Goal: Communication & Community: Ask a question

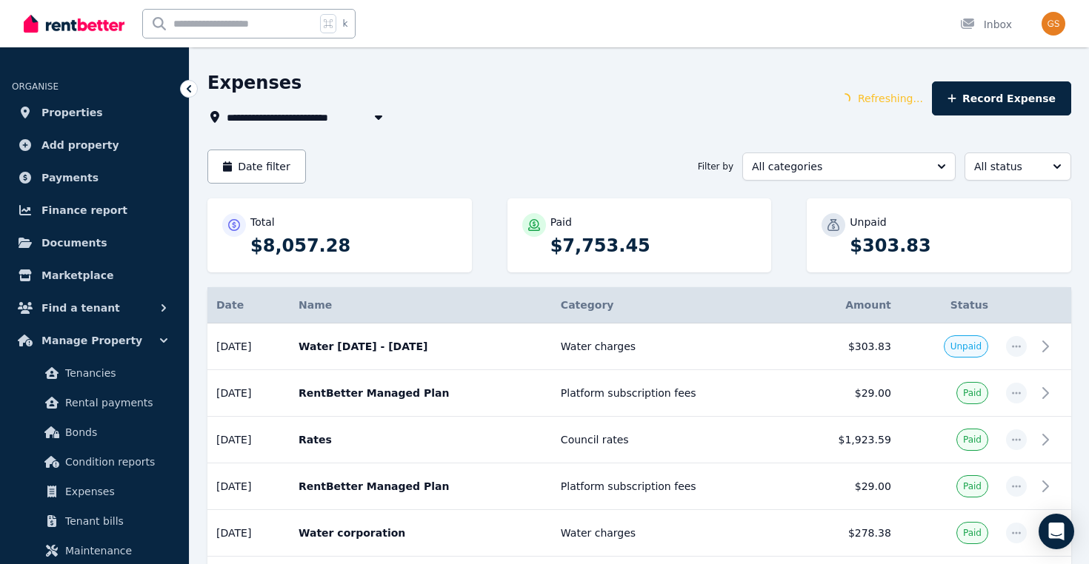
scroll to position [47, 0]
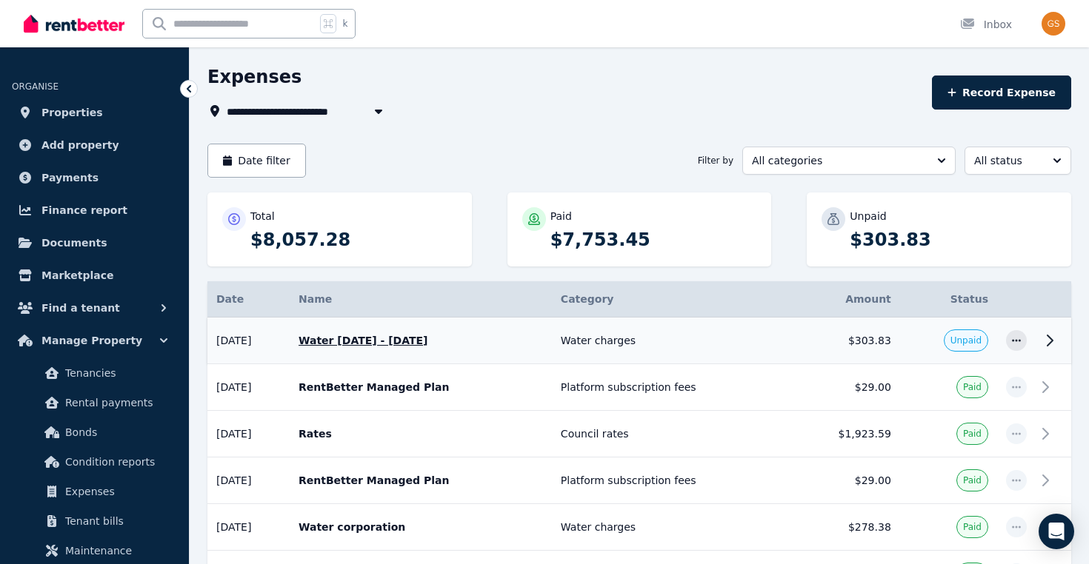
click at [1043, 338] on icon at bounding box center [1049, 341] width 18 height 18
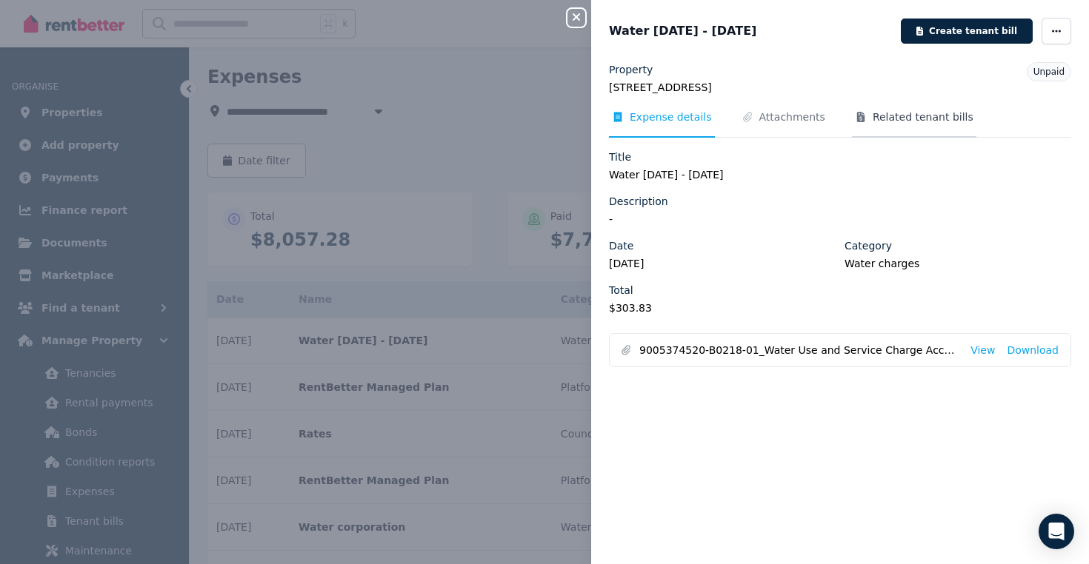
click at [872, 117] on span "Related tenant bills" at bounding box center [922, 117] width 101 height 15
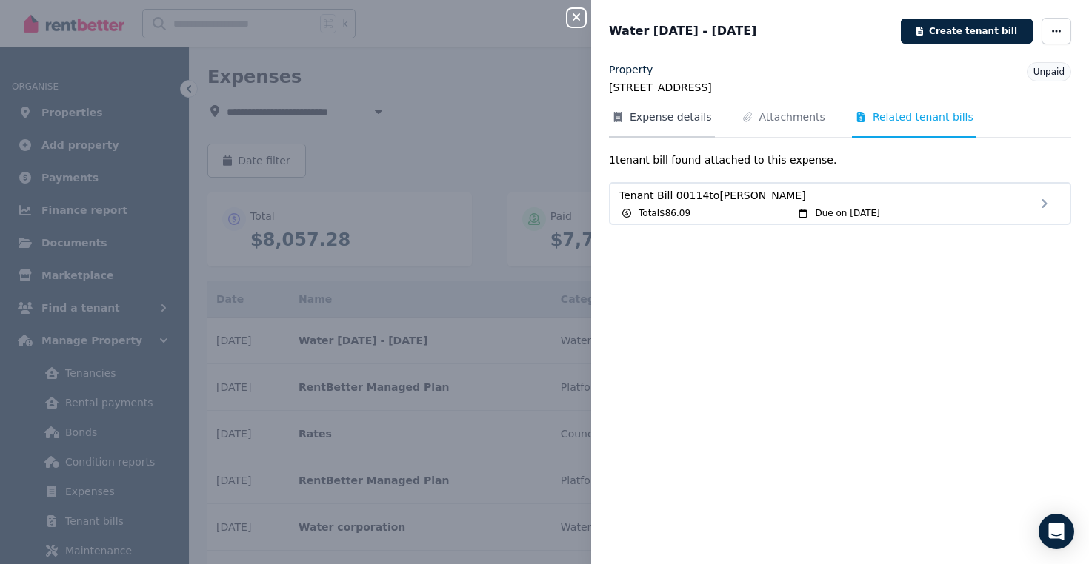
click at [663, 124] on span "Expense details" at bounding box center [662, 124] width 106 height 28
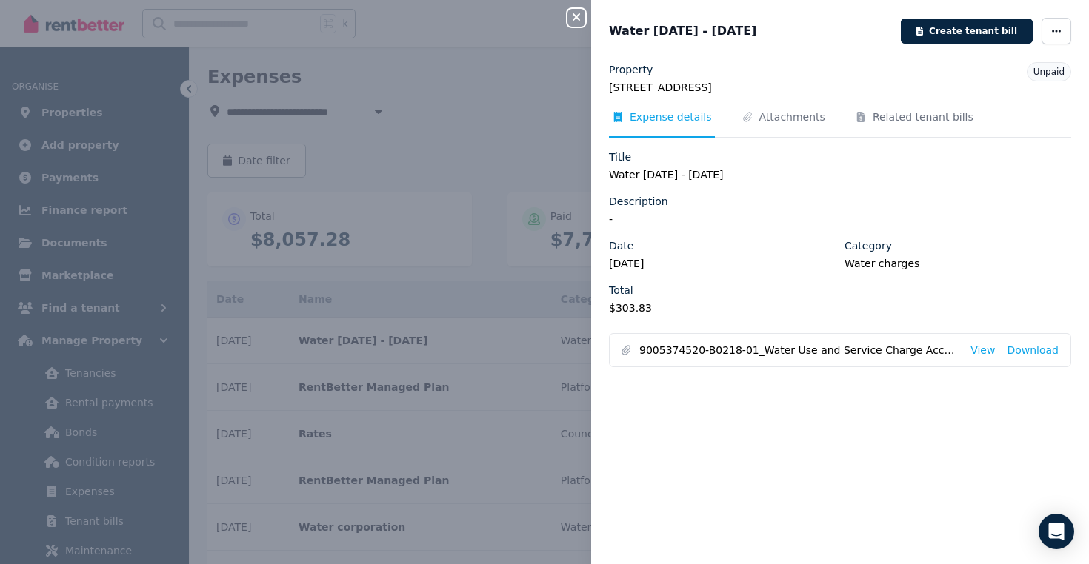
click at [1052, 73] on span "Unpaid" at bounding box center [1048, 72] width 31 height 10
click at [1061, 37] on span "button" at bounding box center [1056, 31] width 30 height 27
click at [1000, 125] on span "Mark as paid" at bounding box center [1011, 133] width 95 height 18
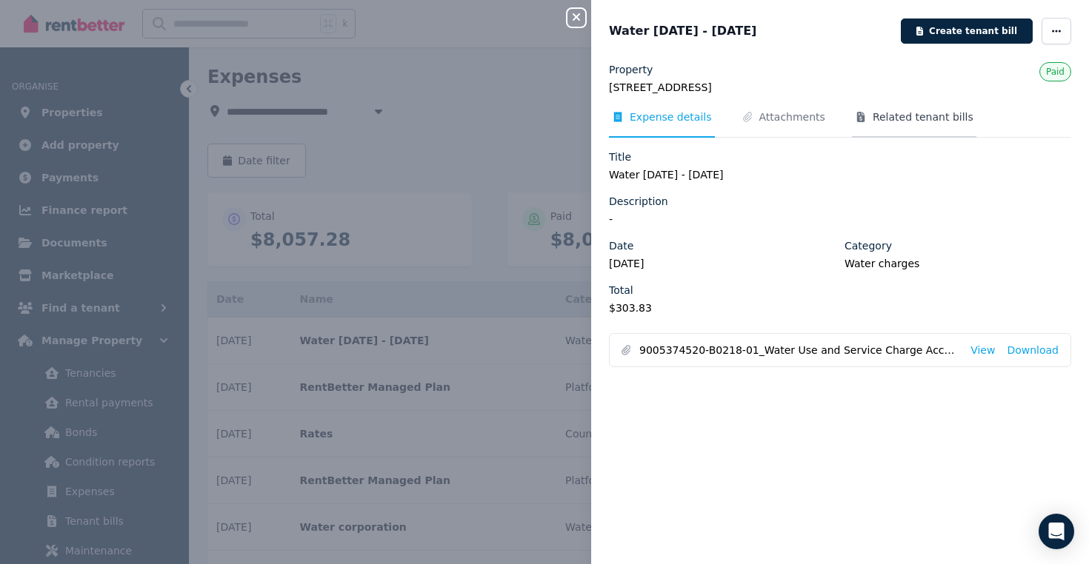
click at [882, 113] on span "Related tenant bills" at bounding box center [922, 117] width 101 height 15
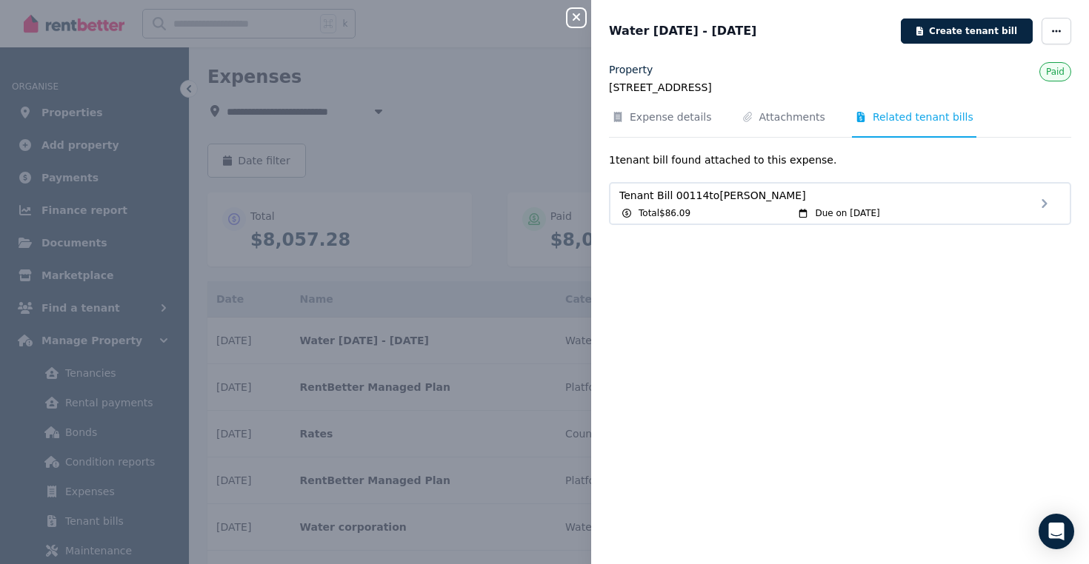
click at [577, 17] on icon "button" at bounding box center [575, 16] width 7 height 7
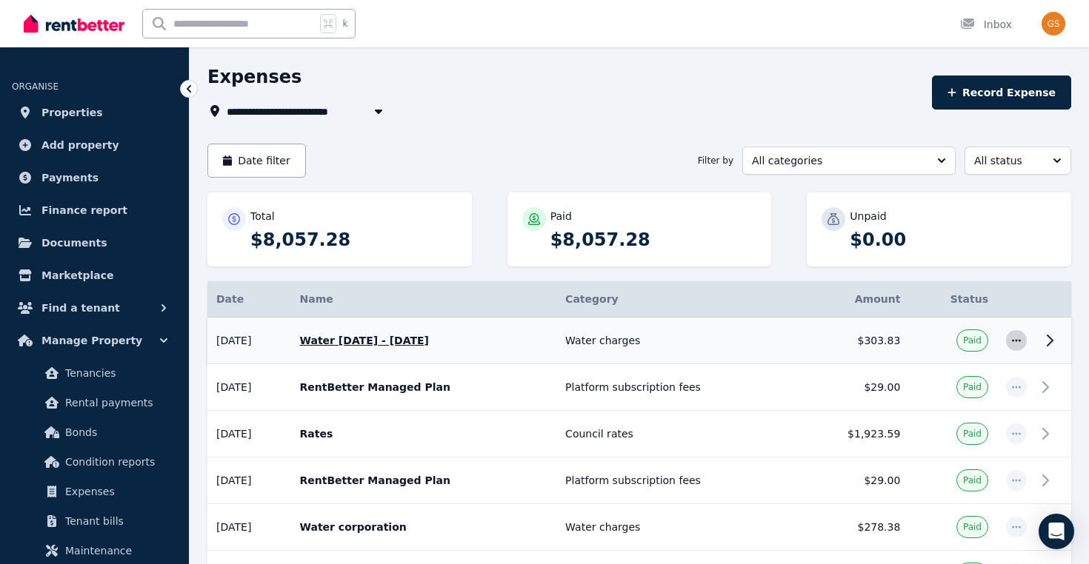
click at [1020, 344] on icon "button" at bounding box center [1016, 340] width 12 height 10
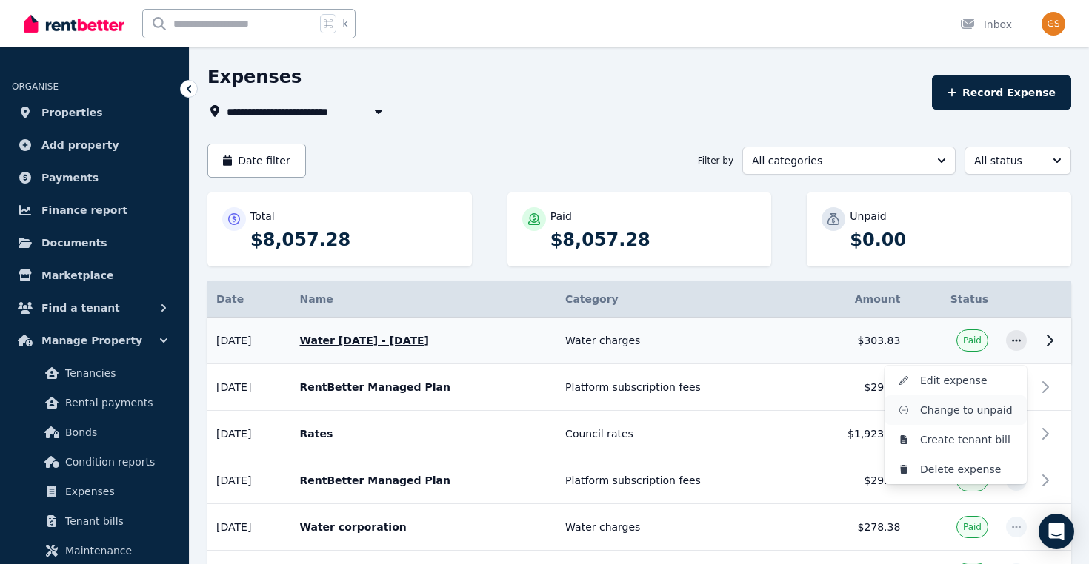
click at [978, 409] on span "Change to unpaid" at bounding box center [967, 410] width 95 height 18
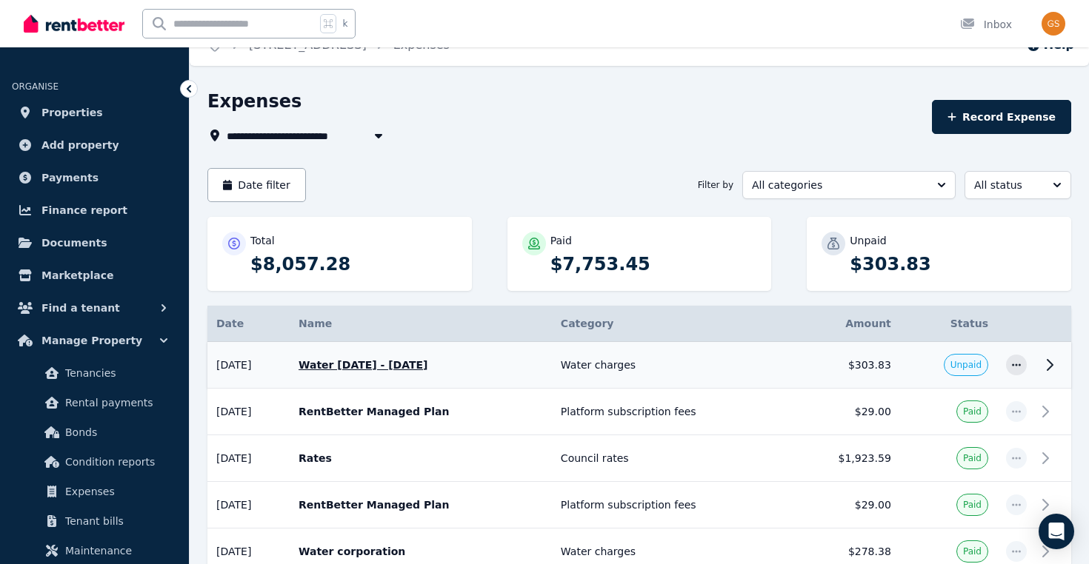
scroll to position [0, 0]
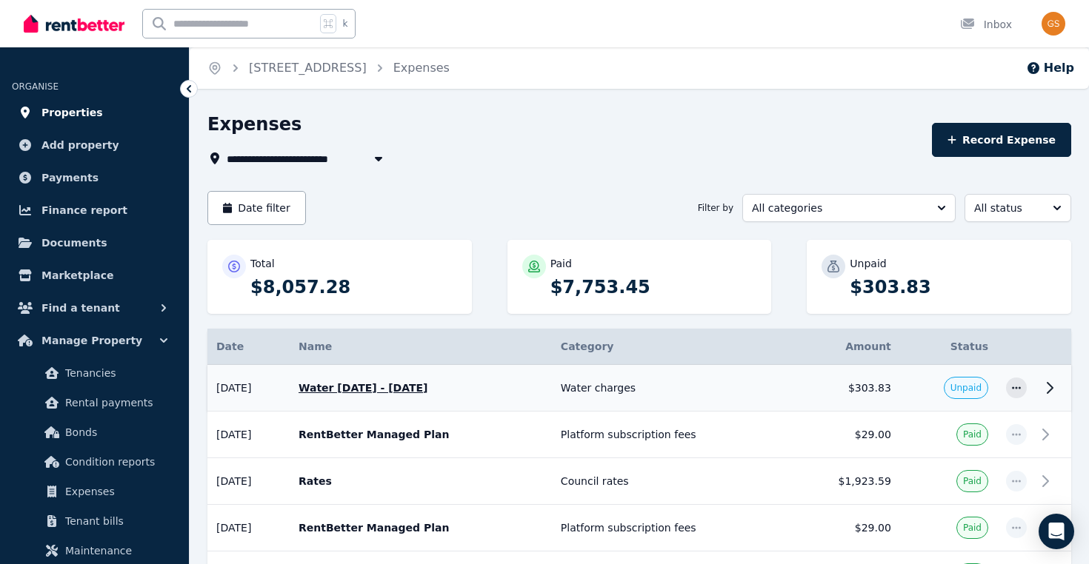
click at [74, 113] on span "Properties" at bounding box center [71, 113] width 61 height 18
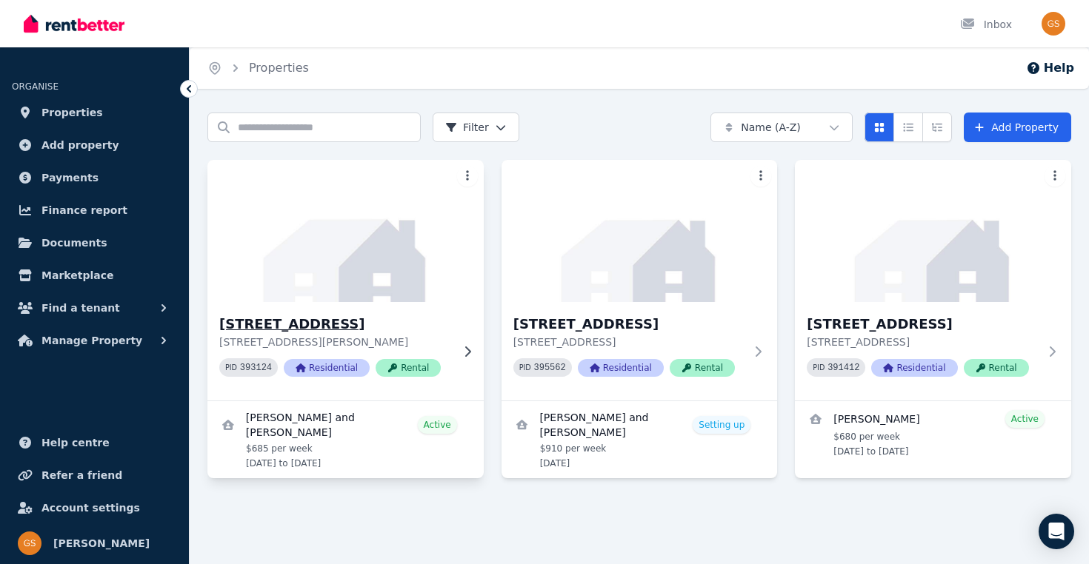
click at [392, 265] on img at bounding box center [346, 231] width 290 height 150
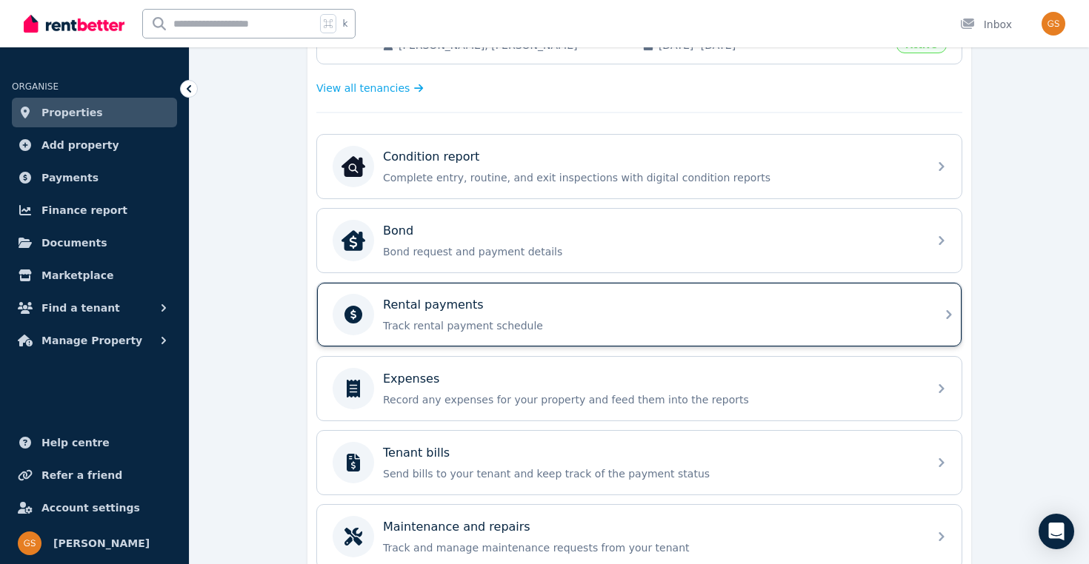
scroll to position [409, 0]
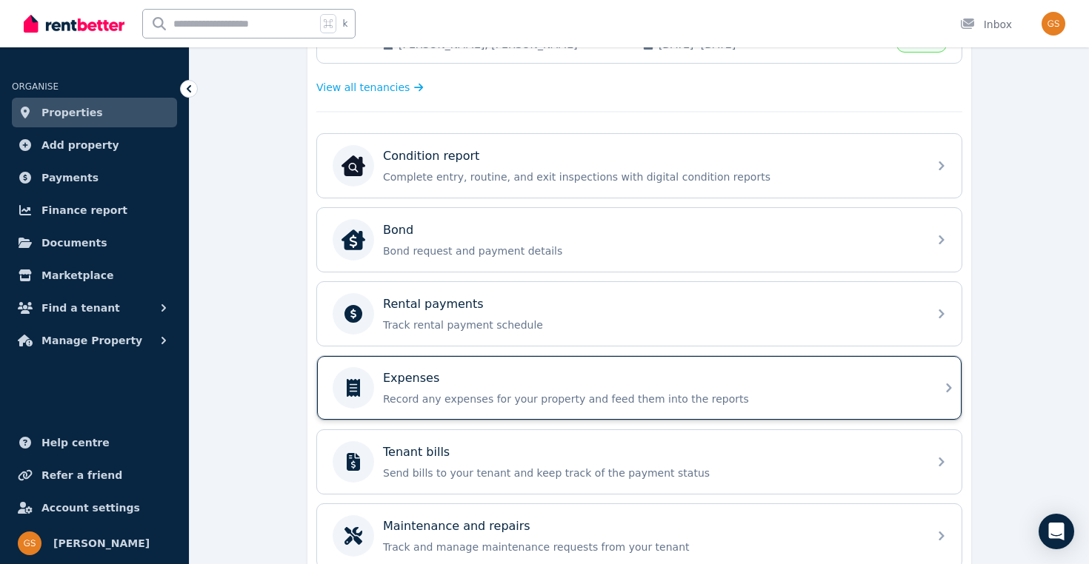
click at [811, 390] on div "Expenses Record any expenses for your property and feed them into the reports" at bounding box center [651, 388] width 536 height 37
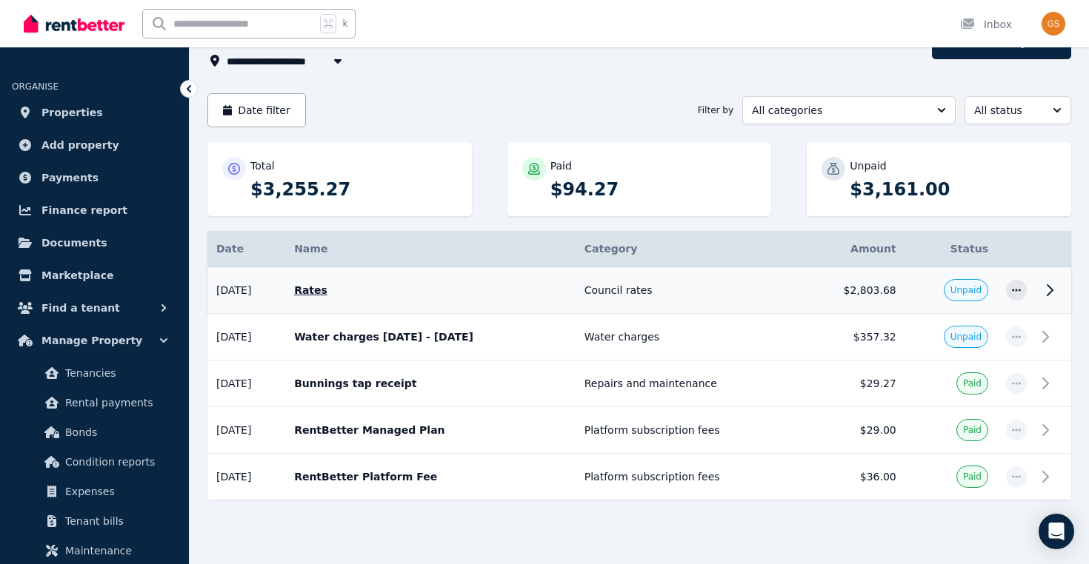
scroll to position [101, 0]
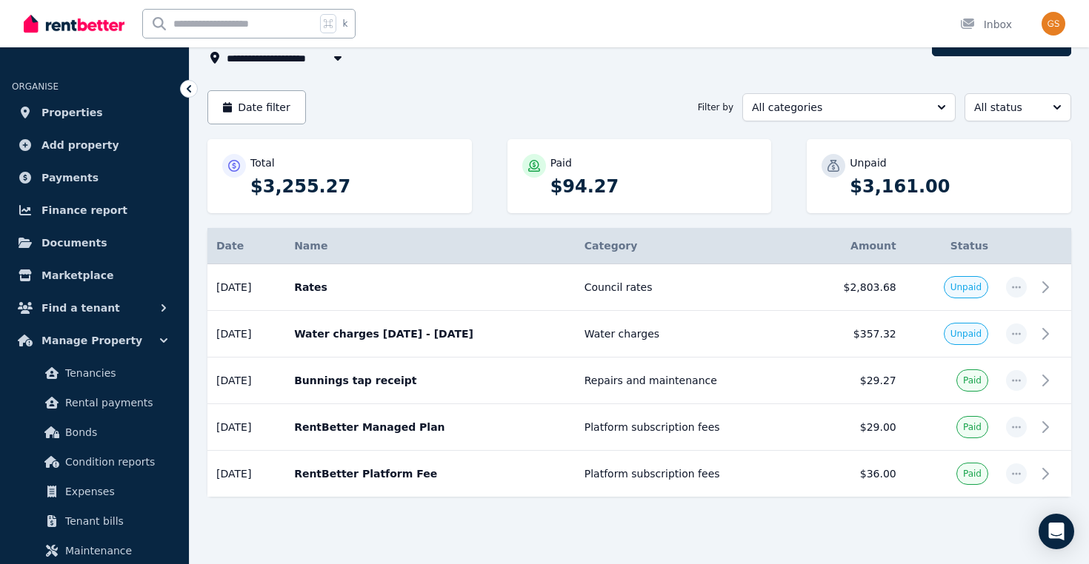
click at [876, 190] on p "$3,161.00" at bounding box center [952, 187] width 207 height 24
click at [306, 182] on p "$3,255.27" at bounding box center [353, 187] width 207 height 24
click at [801, 345] on td "Water charges" at bounding box center [688, 334] width 226 height 47
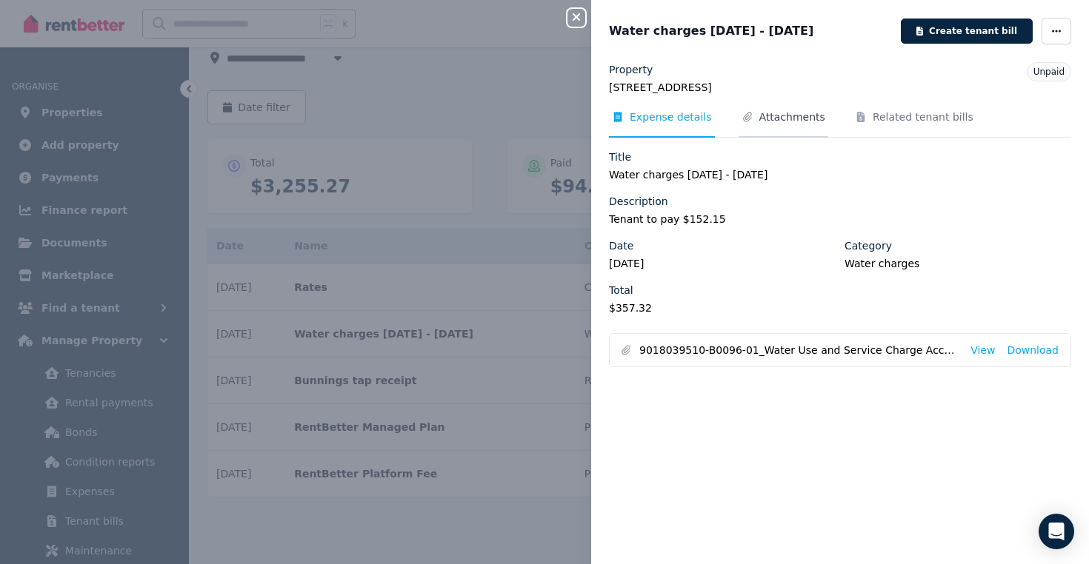
click at [801, 116] on span "Attachments" at bounding box center [792, 117] width 66 height 15
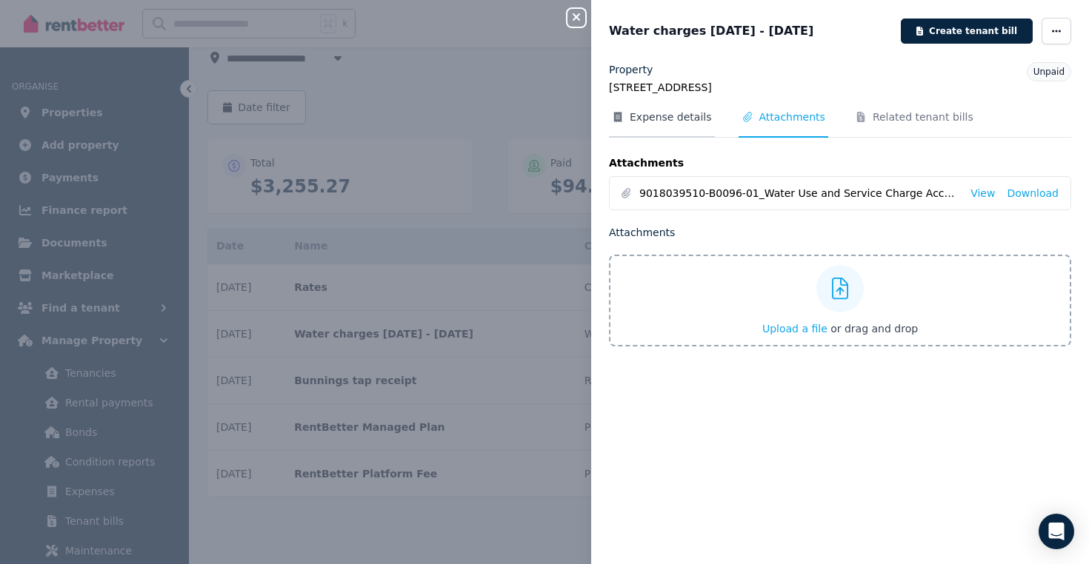
click at [675, 111] on span "Expense details" at bounding box center [670, 117] width 82 height 15
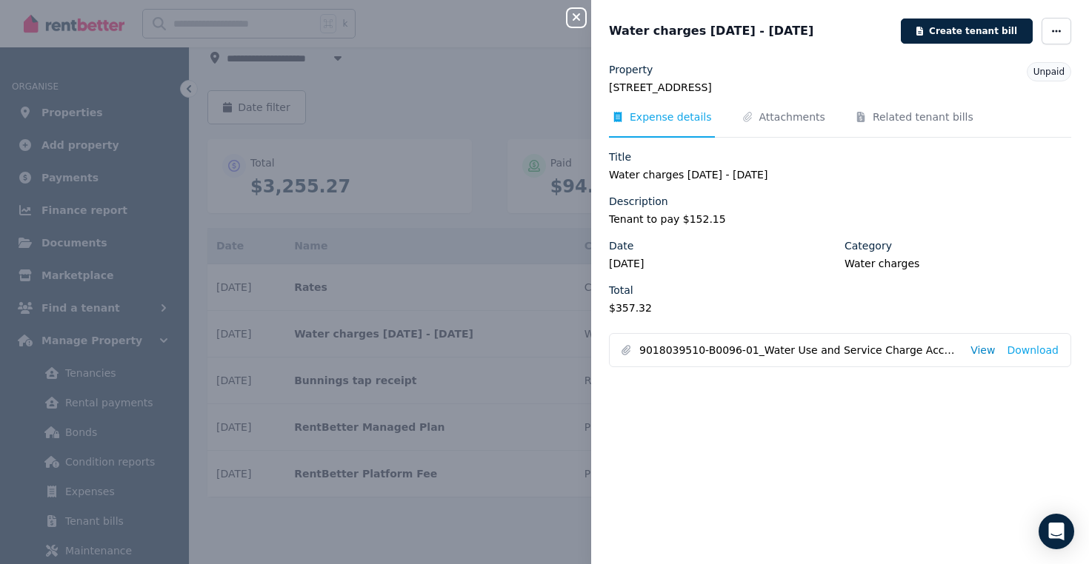
click at [985, 352] on link "View" at bounding box center [982, 350] width 24 height 15
click at [531, 510] on div "Close panel Water charges [DATE] - [DATE] Create tenant bill Property [STREET_A…" at bounding box center [544, 282] width 1089 height 564
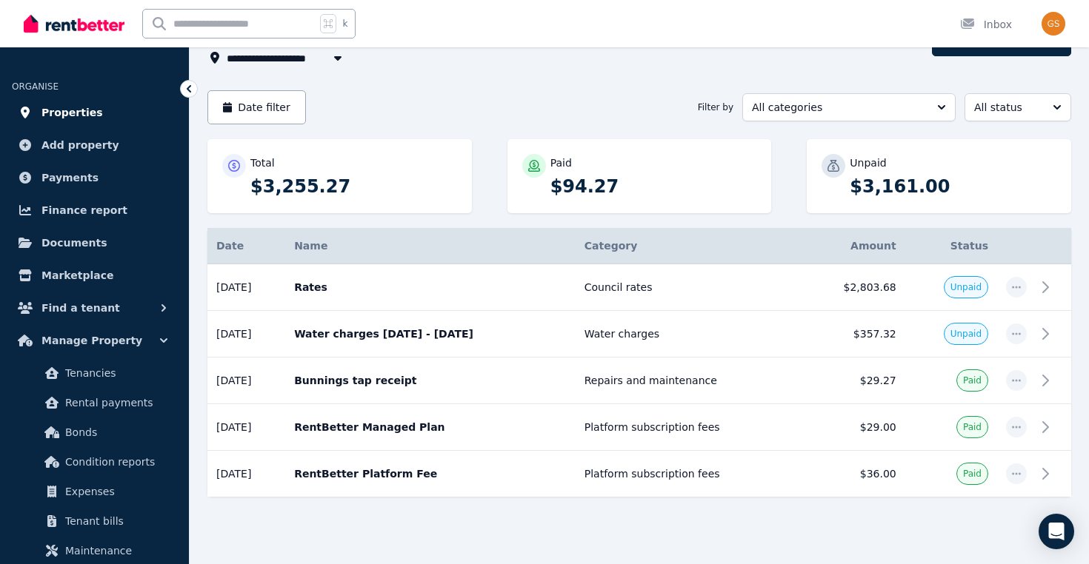
click at [63, 110] on span "Properties" at bounding box center [71, 113] width 61 height 18
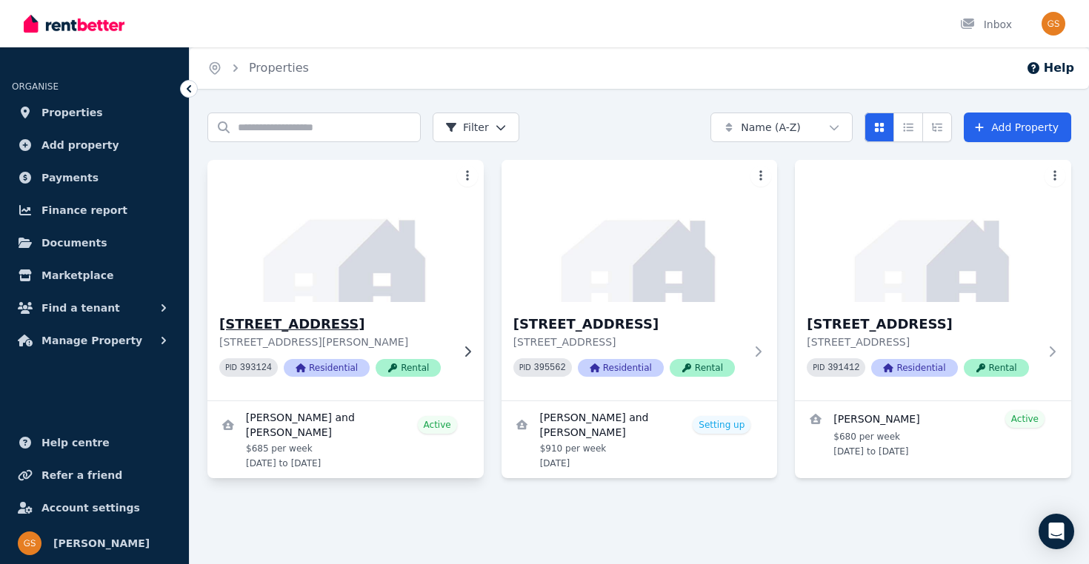
click at [361, 284] on img at bounding box center [346, 231] width 290 height 150
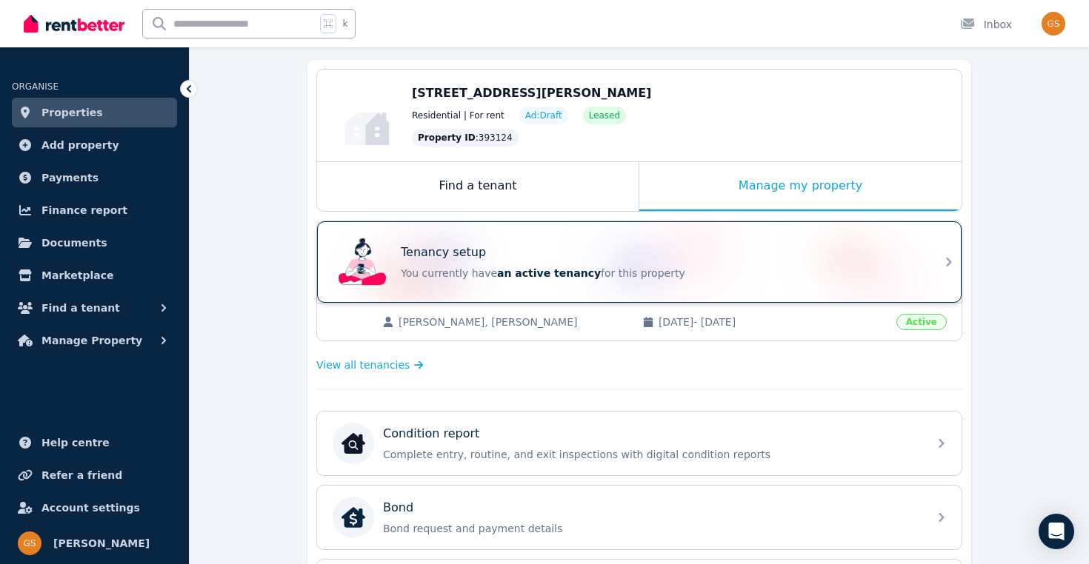
scroll to position [313, 0]
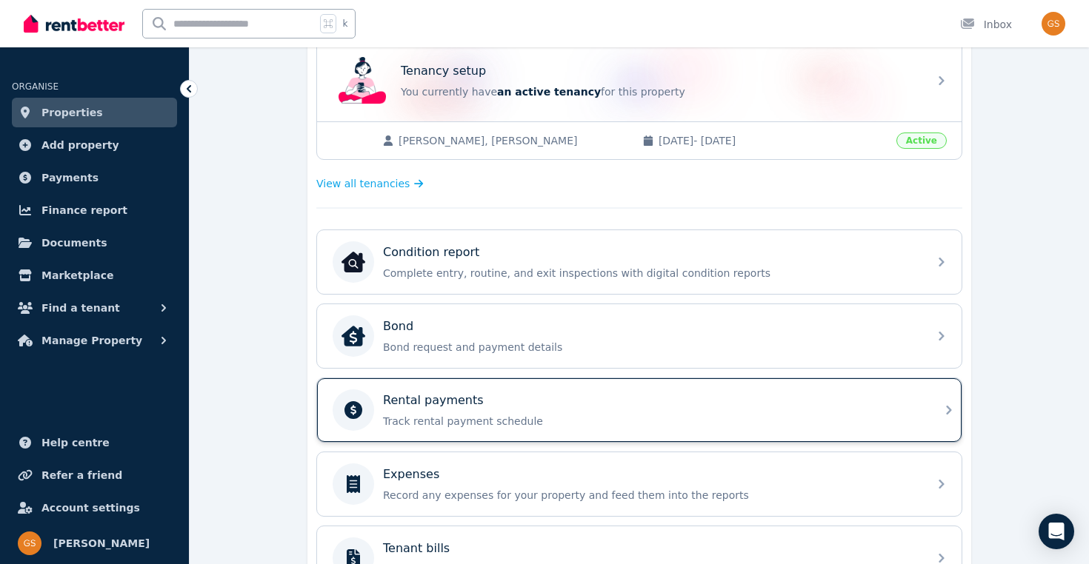
click at [607, 396] on div "Rental payments" at bounding box center [651, 401] width 536 height 18
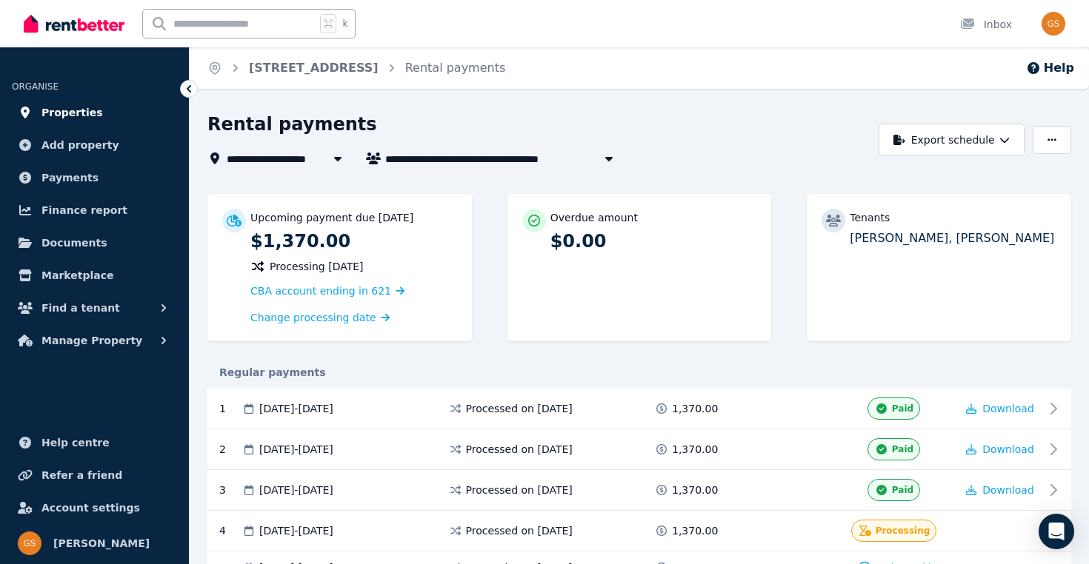
click at [90, 110] on span "Properties" at bounding box center [71, 113] width 61 height 18
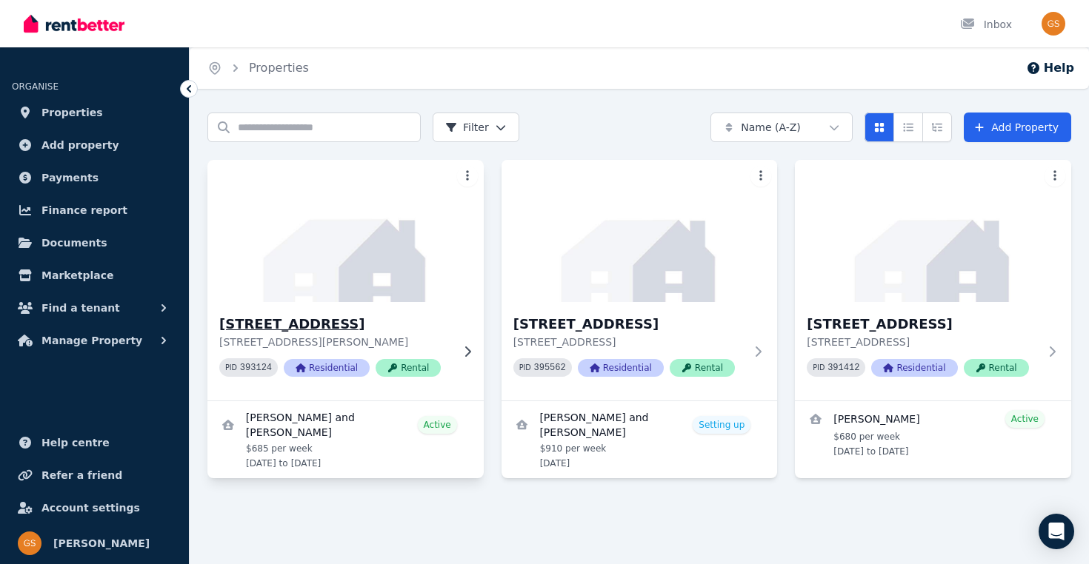
click at [395, 291] on img at bounding box center [346, 231] width 290 height 150
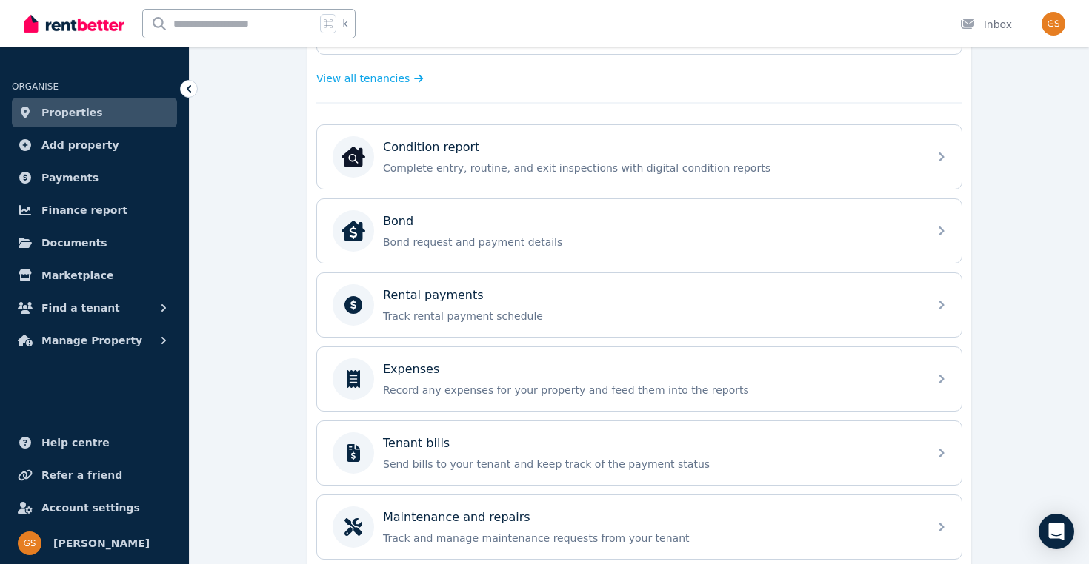
scroll to position [423, 0]
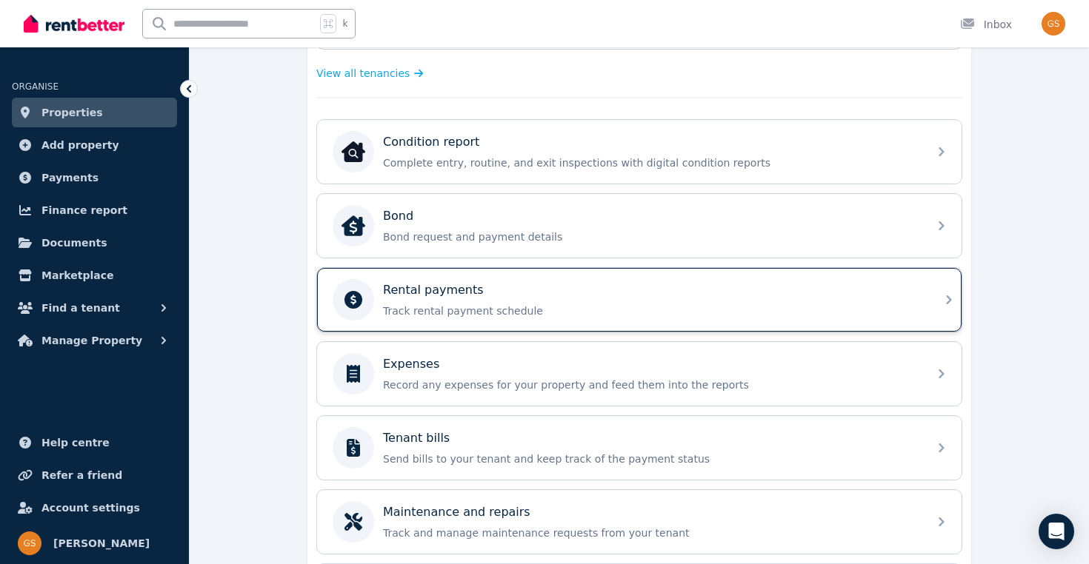
click at [434, 298] on p "Rental payments" at bounding box center [433, 290] width 101 height 18
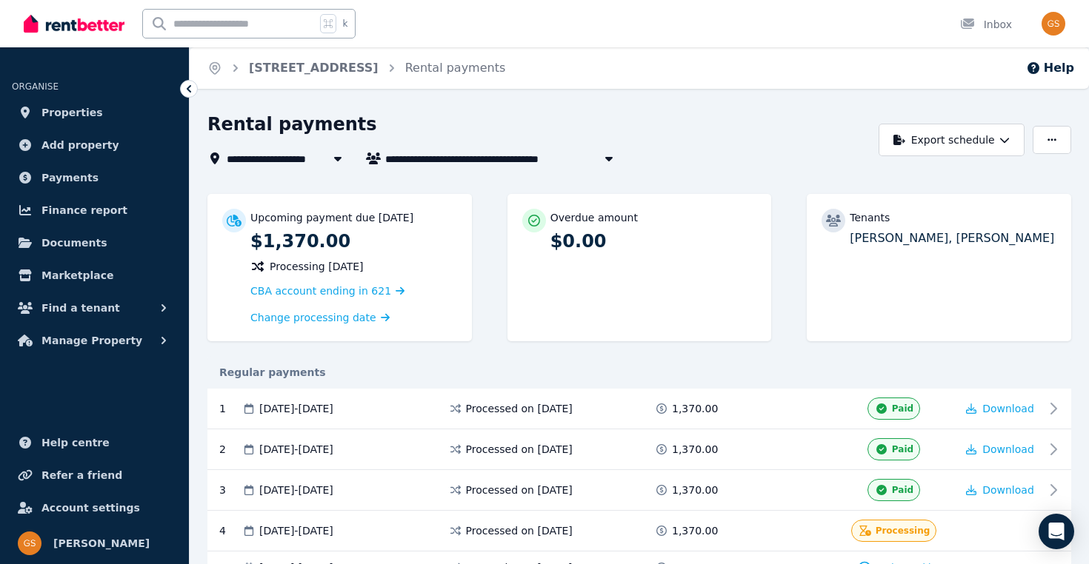
scroll to position [96, 0]
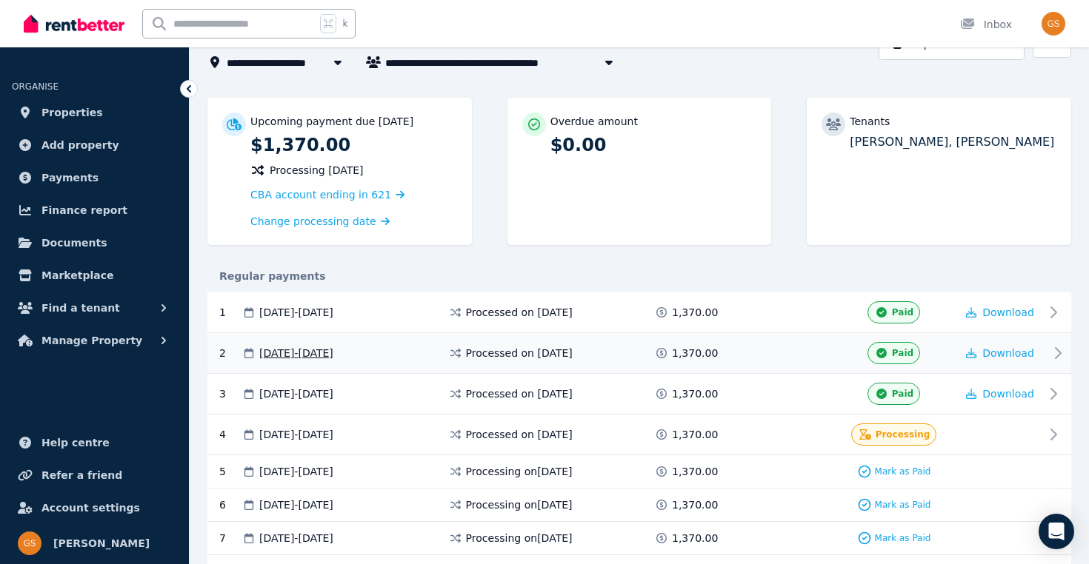
click at [457, 368] on div "2 [DATE] - [DATE] Processed on [DATE] 1,370.00 Paid Download" at bounding box center [638, 353] width 863 height 41
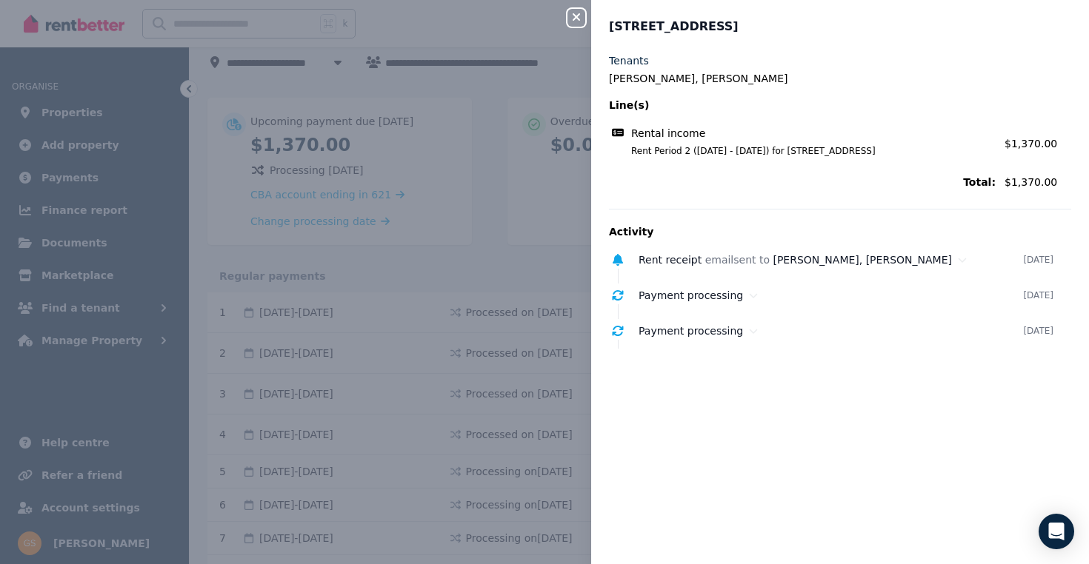
click at [450, 244] on div "Close panel [STREET_ADDRESS][PERSON_NAME] Tenants [PERSON_NAME], Vimbai mangway…" at bounding box center [544, 282] width 1089 height 564
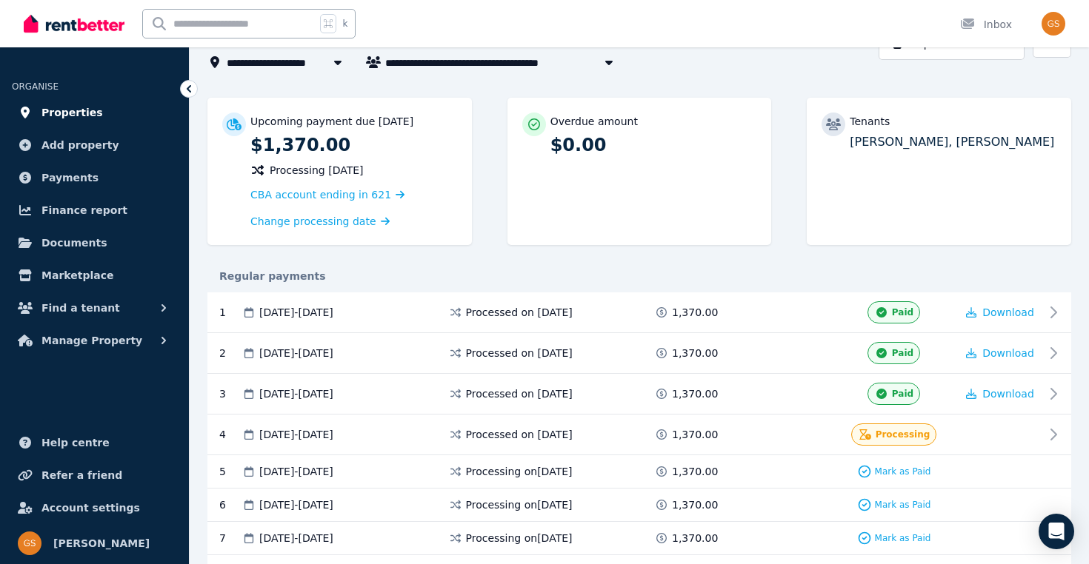
click at [76, 107] on span "Properties" at bounding box center [71, 113] width 61 height 18
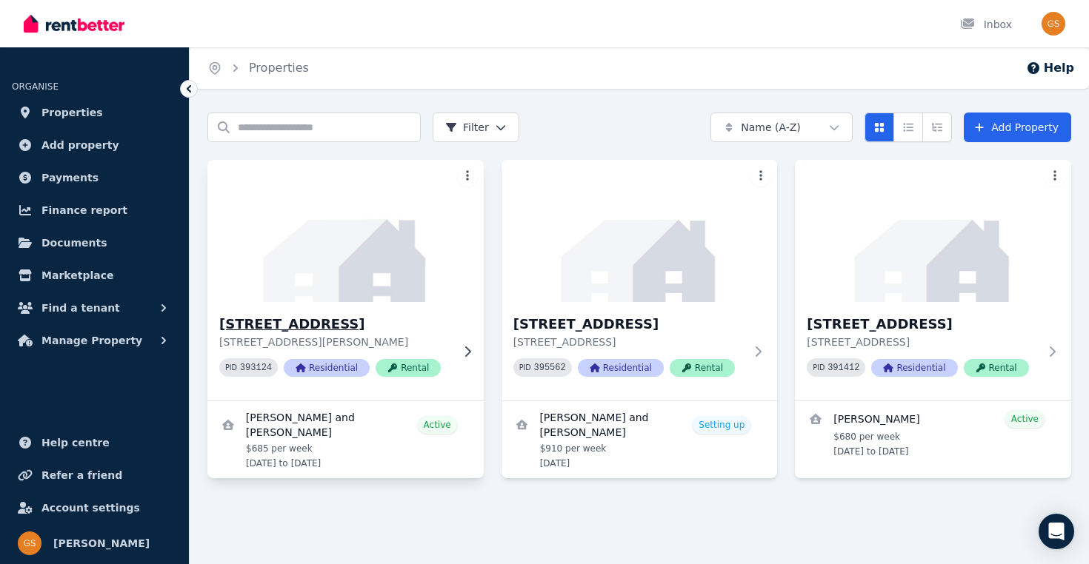
click at [307, 291] on img at bounding box center [346, 231] width 290 height 150
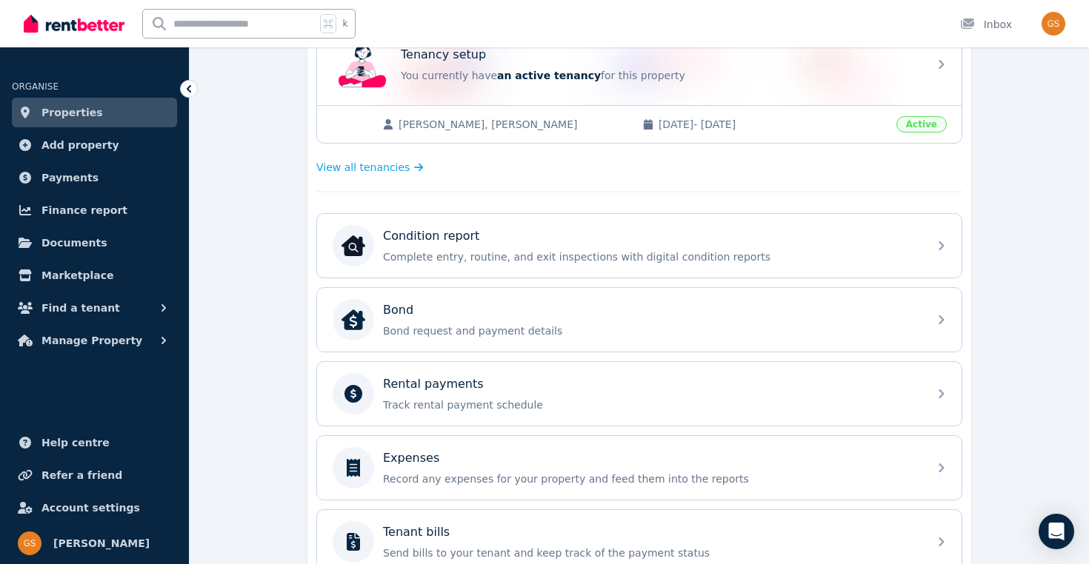
scroll to position [330, 0]
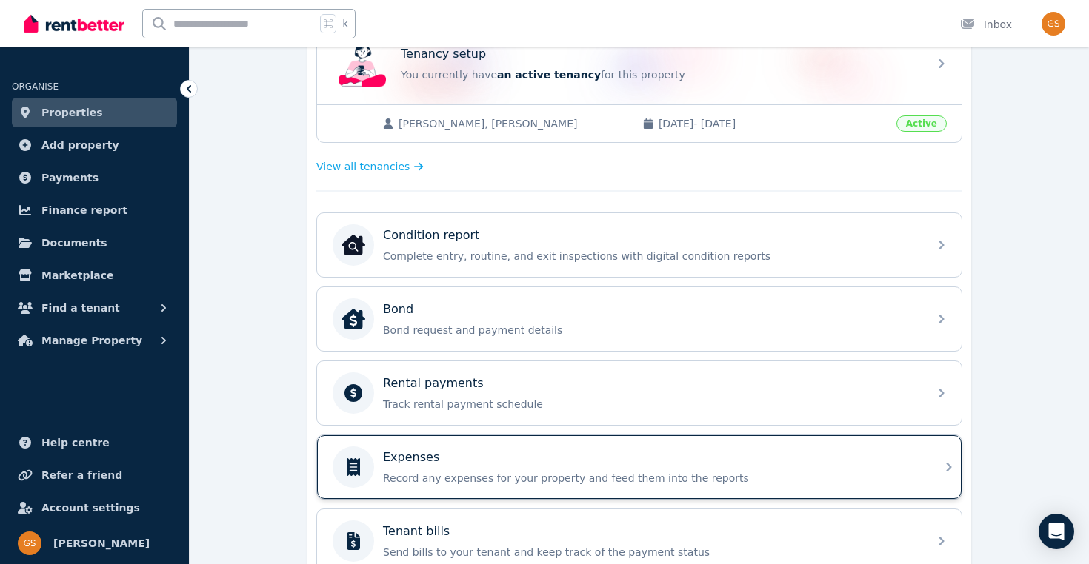
click at [563, 461] on div "Expenses" at bounding box center [651, 458] width 536 height 18
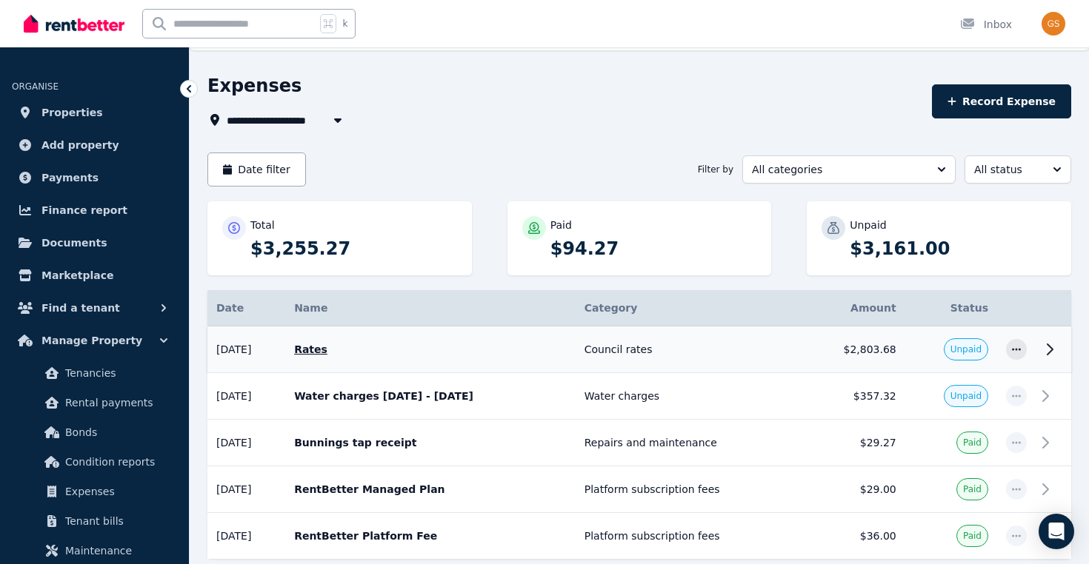
scroll to position [32, 0]
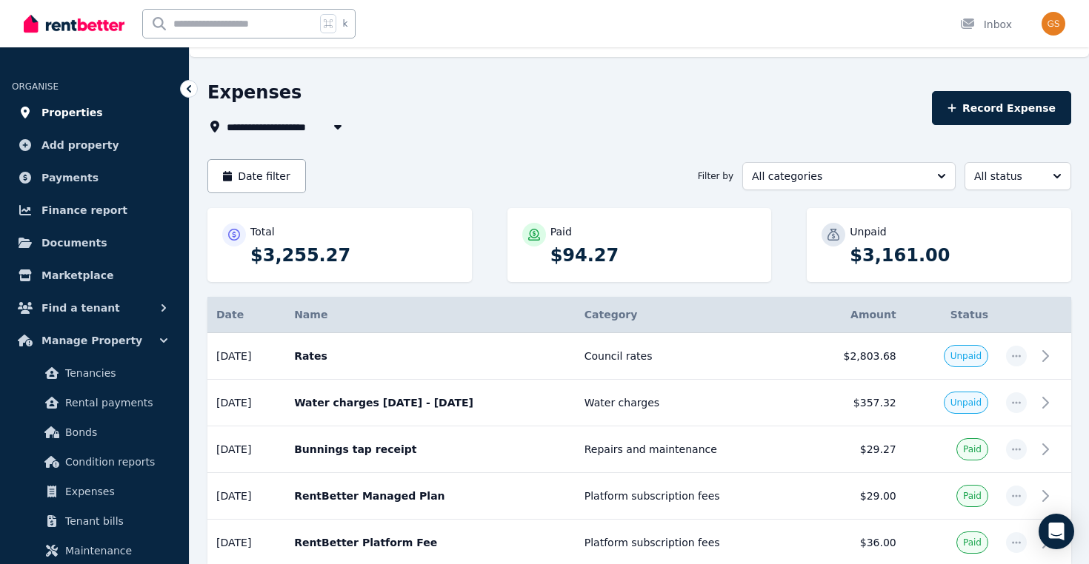
click at [95, 118] on link "Properties" at bounding box center [94, 113] width 165 height 30
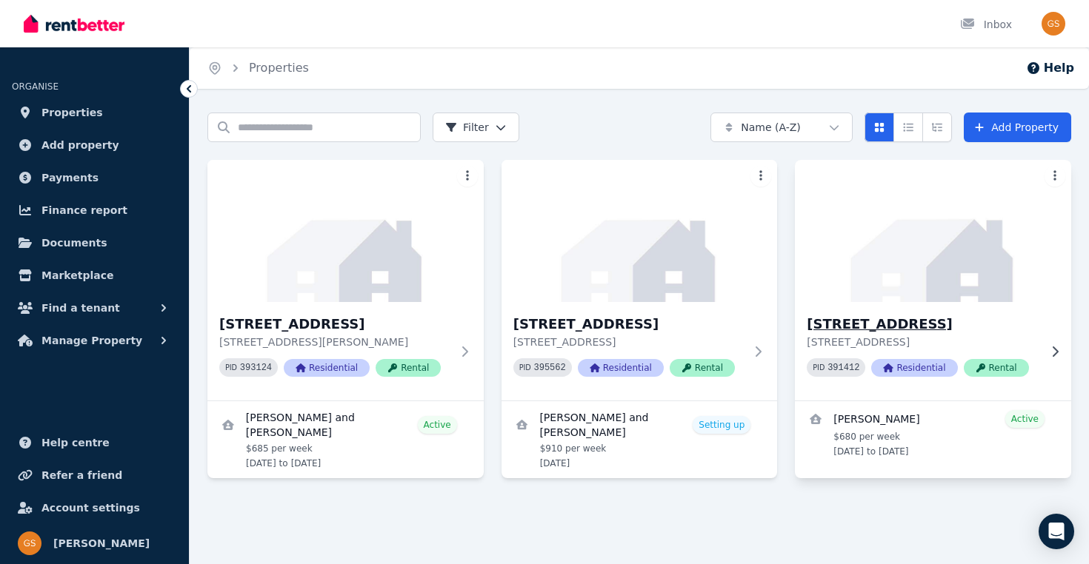
click at [952, 328] on h3 "[STREET_ADDRESS]" at bounding box center [922, 324] width 232 height 21
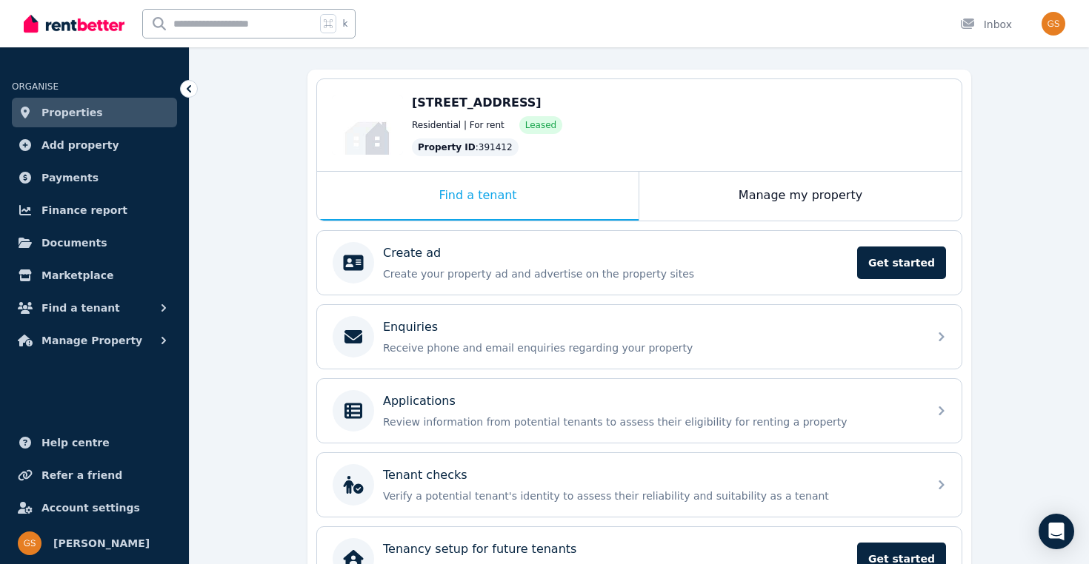
scroll to position [122, 0]
click at [771, 193] on div "Manage my property" at bounding box center [800, 195] width 322 height 49
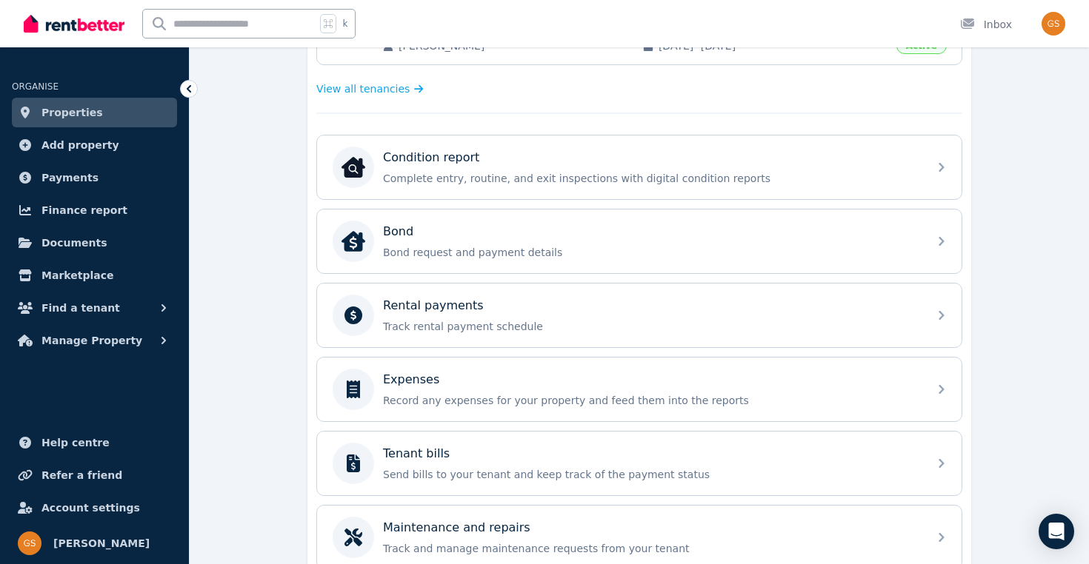
scroll to position [424, 0]
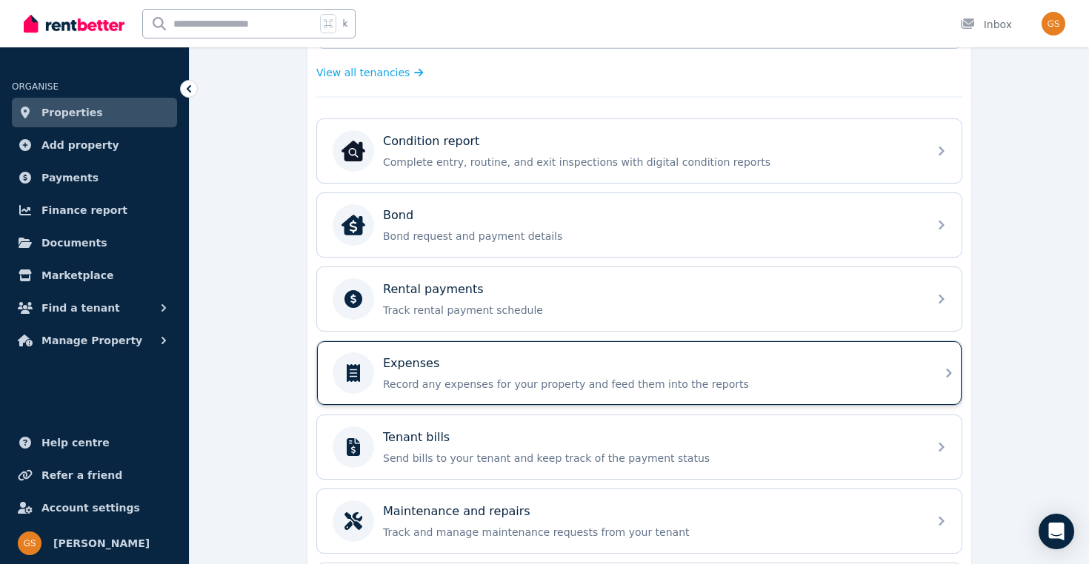
click at [812, 367] on div "Expenses" at bounding box center [651, 364] width 536 height 18
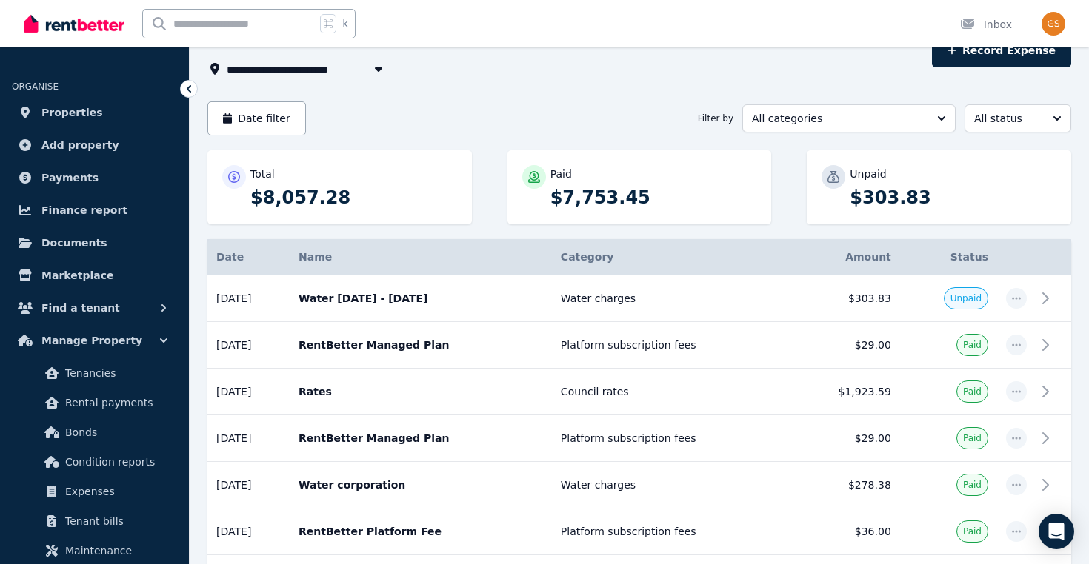
scroll to position [89, 0]
click at [1047, 300] on icon at bounding box center [1049, 299] width 18 height 18
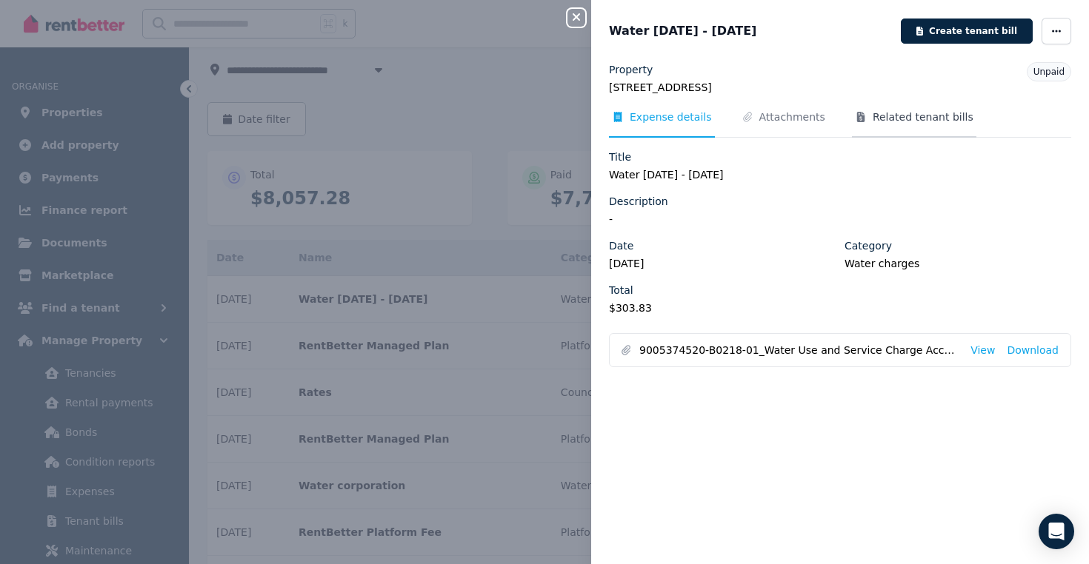
click at [934, 115] on span "Related tenant bills" at bounding box center [922, 117] width 101 height 15
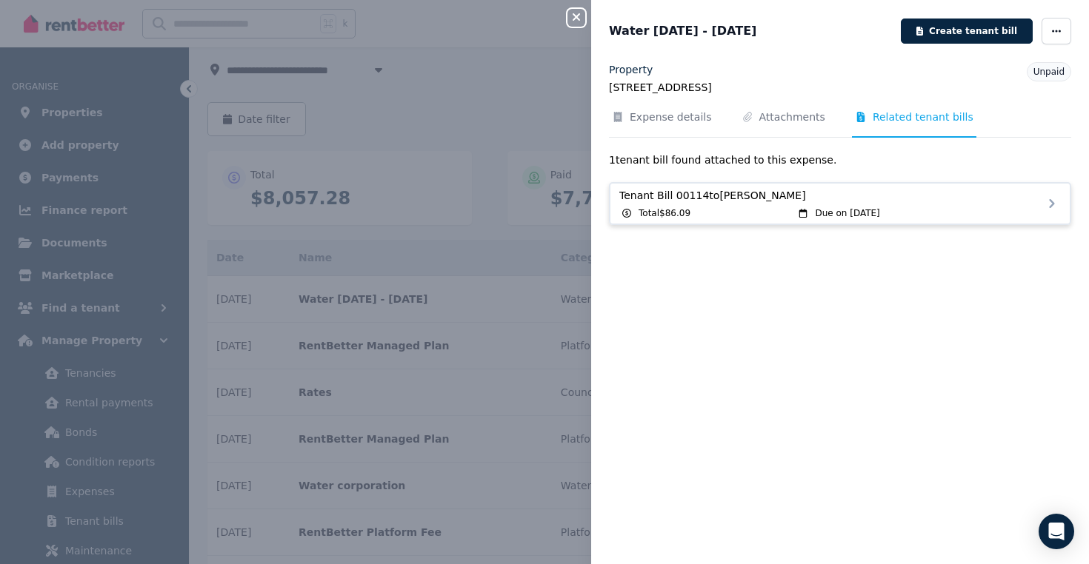
click at [879, 209] on span "Due on [DATE]" at bounding box center [847, 213] width 64 height 12
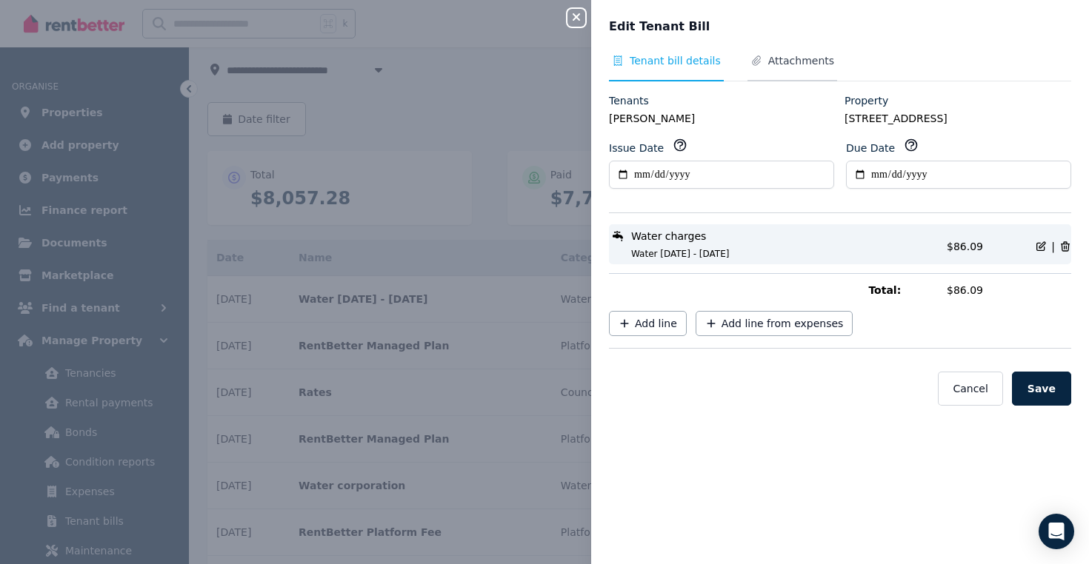
click at [776, 67] on span "Attachments" at bounding box center [801, 60] width 66 height 15
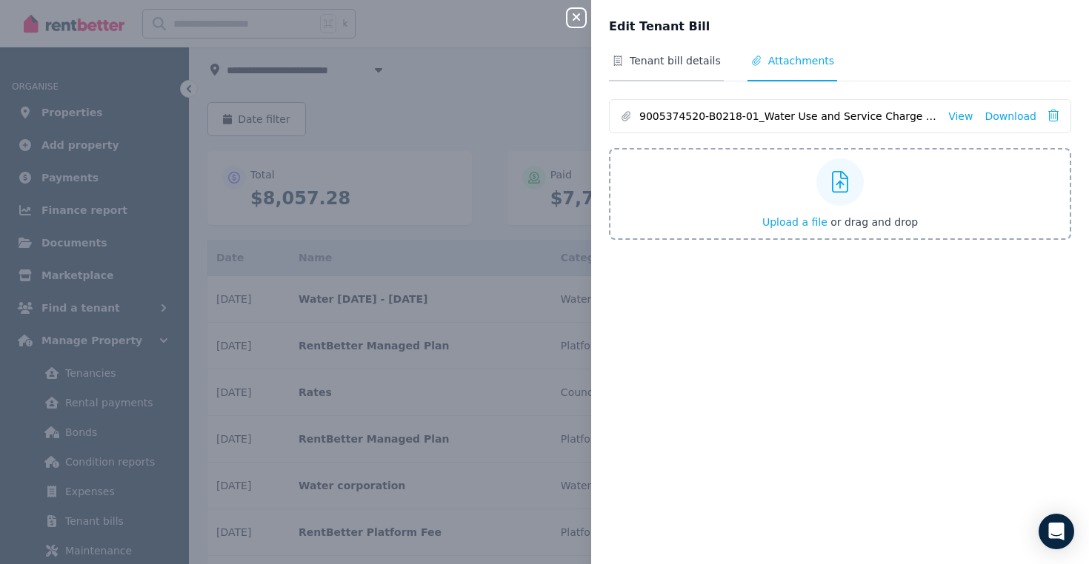
click at [676, 59] on span "Tenant bill details" at bounding box center [674, 60] width 91 height 15
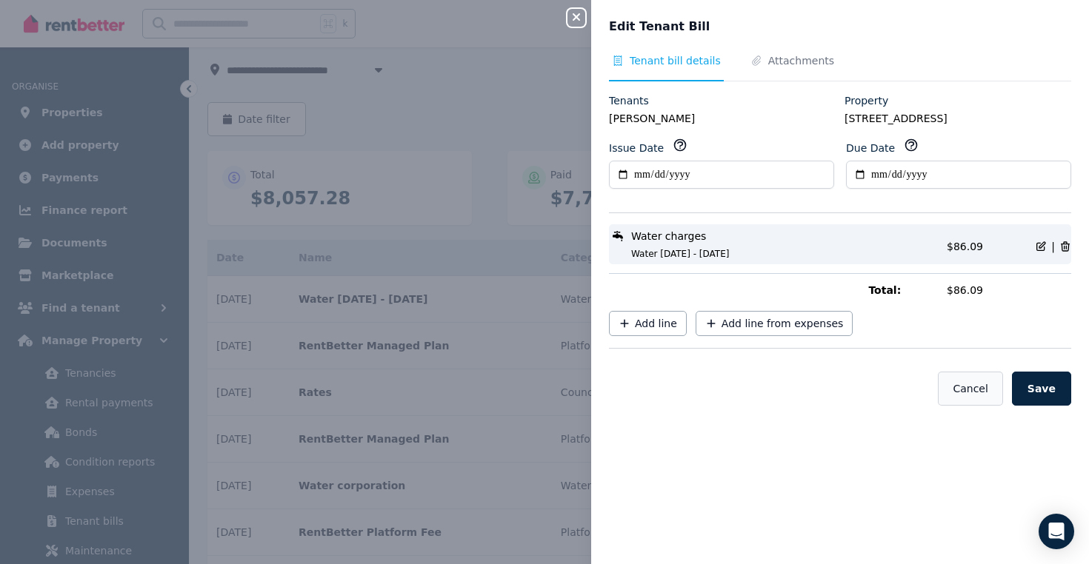
click at [971, 381] on button "Cancel" at bounding box center [970, 389] width 64 height 34
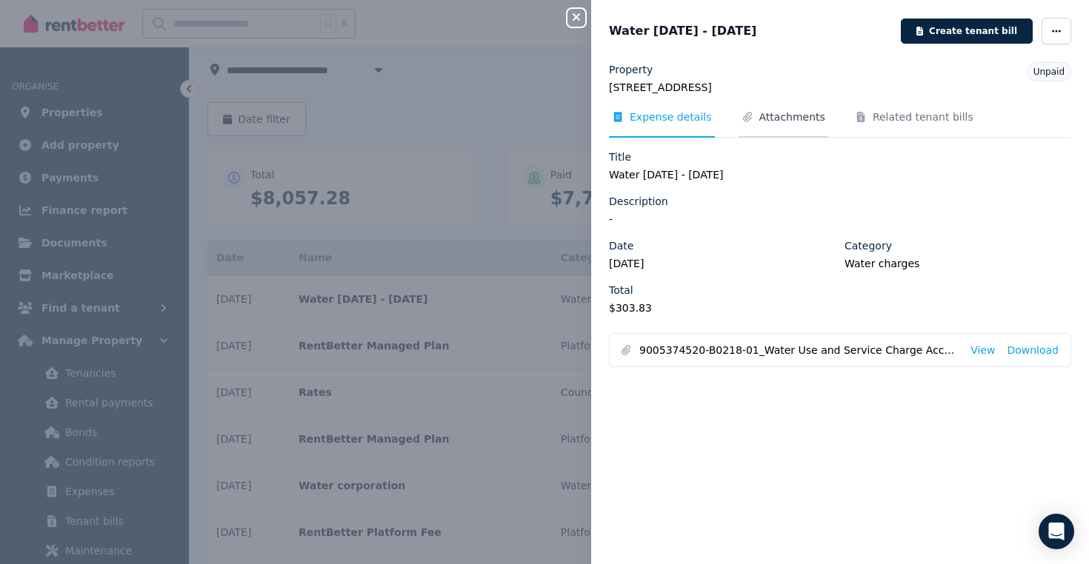
click at [800, 117] on span "Attachments" at bounding box center [792, 117] width 66 height 15
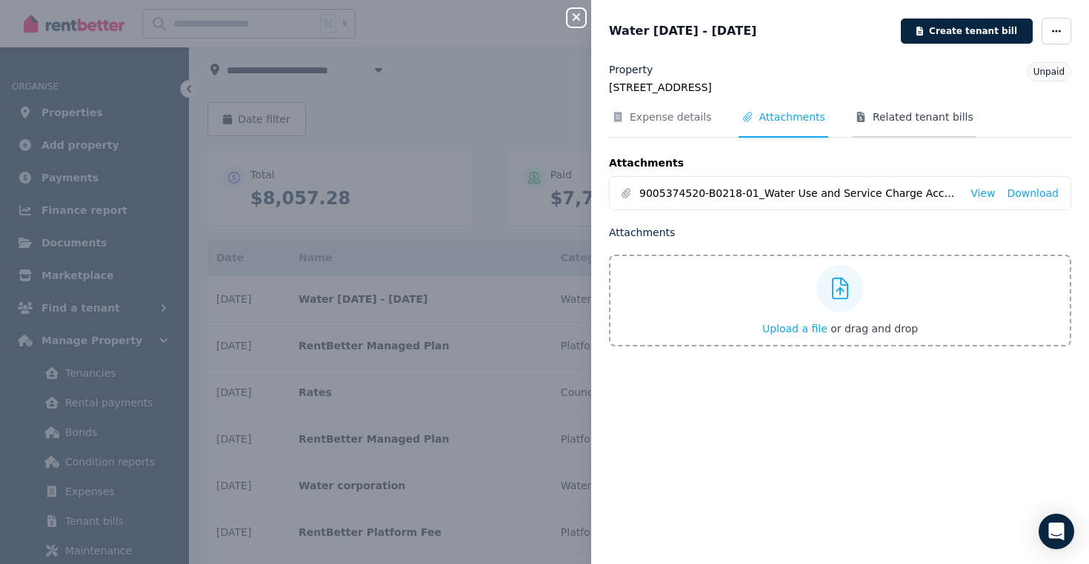
click at [903, 124] on span "Related tenant bills" at bounding box center [914, 124] width 124 height 28
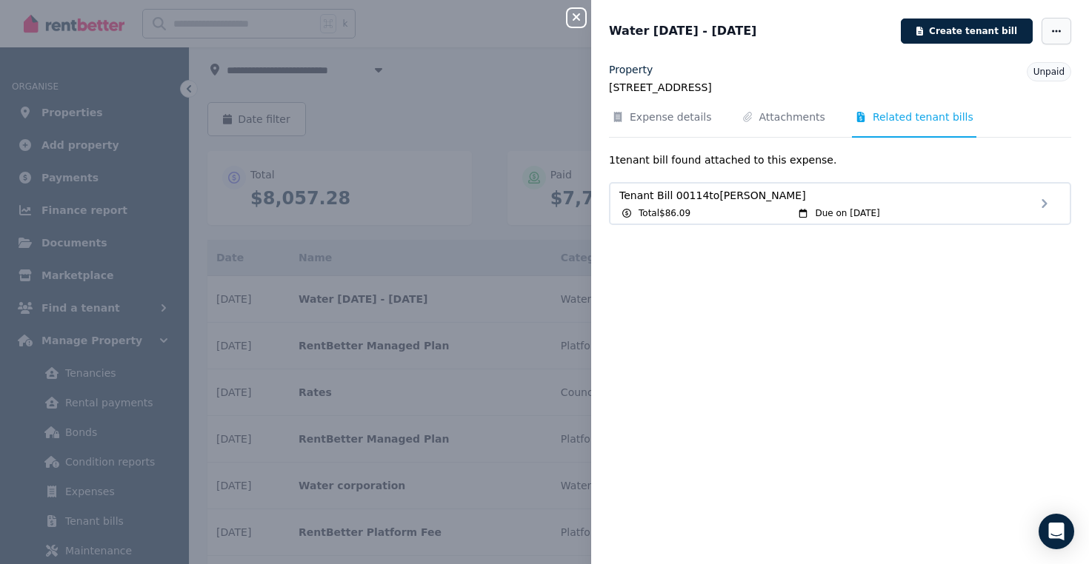
click at [1052, 36] on icon "button" at bounding box center [1056, 31] width 12 height 10
click at [581, 21] on icon "button" at bounding box center [576, 17] width 18 height 12
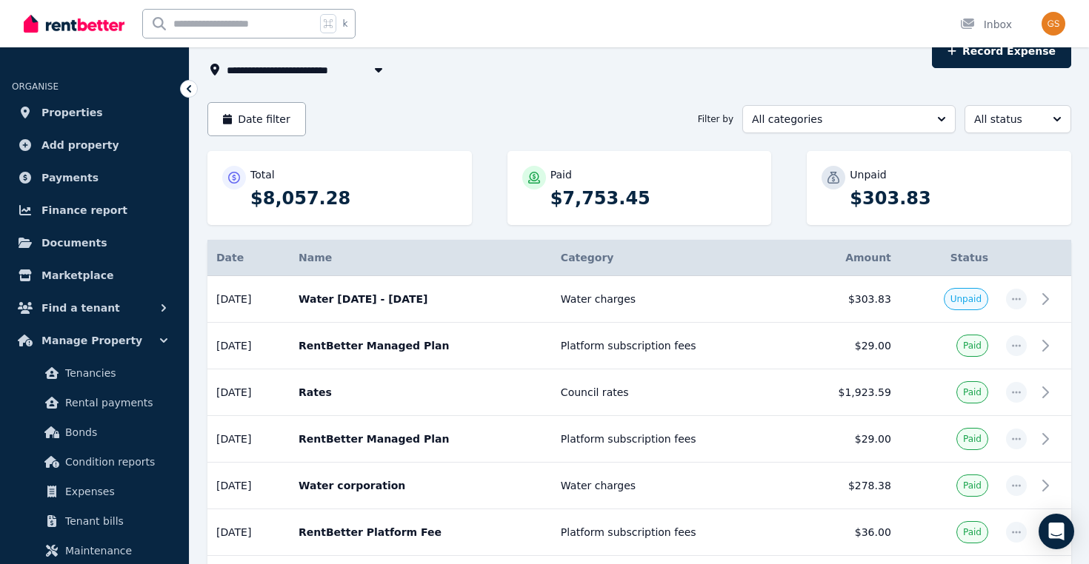
scroll to position [0, 0]
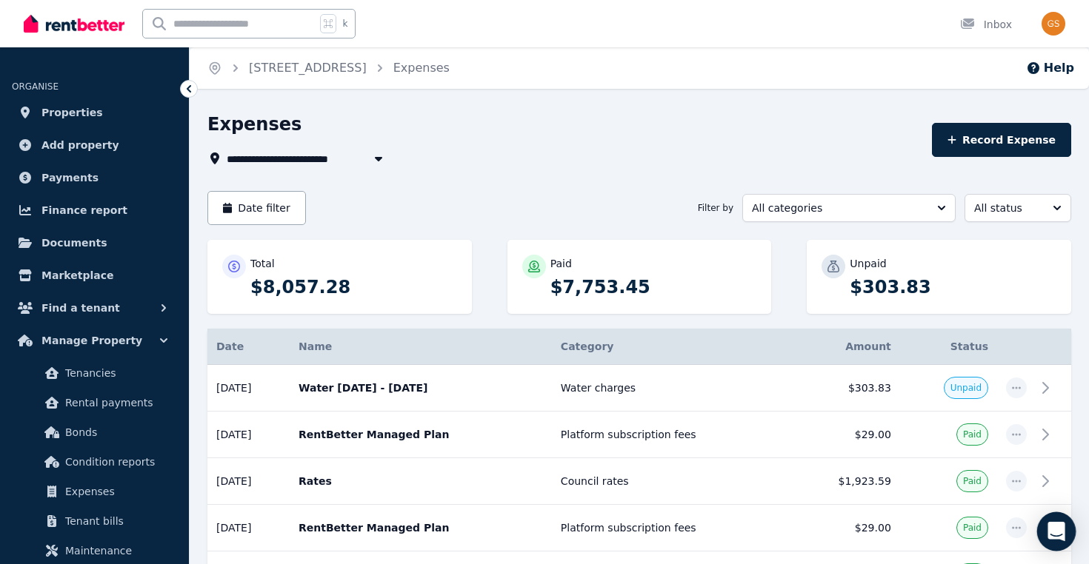
click at [1055, 526] on icon "Open Intercom Messenger" at bounding box center [1055, 531] width 17 height 19
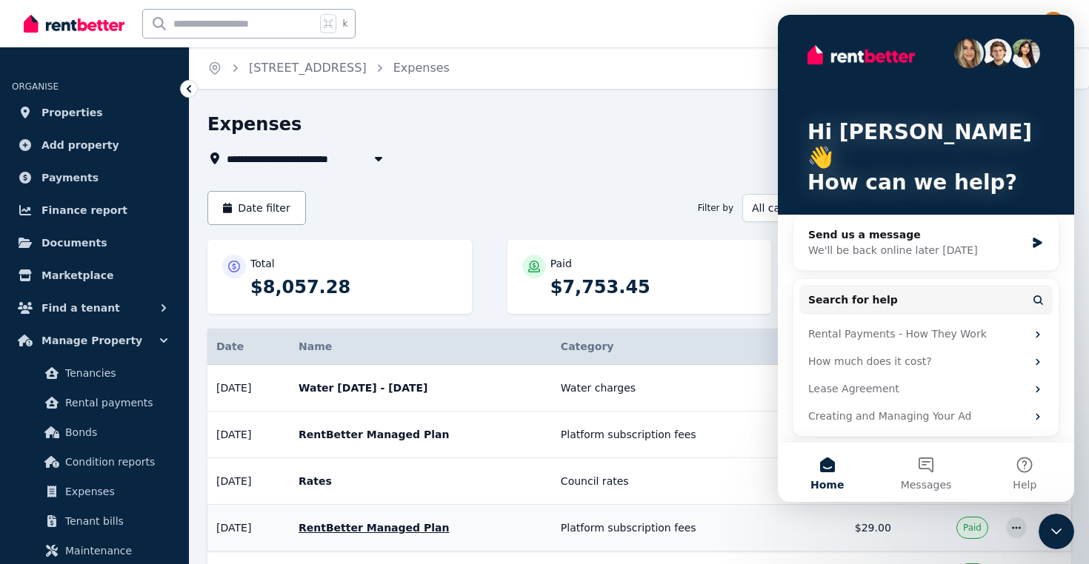
click at [970, 243] on div "We'll be back online later [DATE]" at bounding box center [916, 251] width 217 height 16
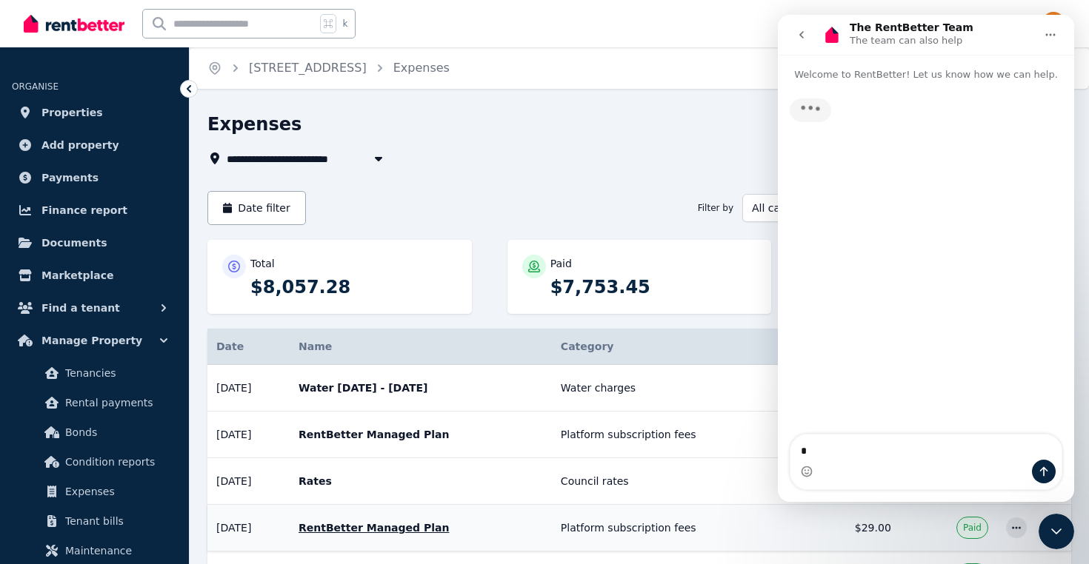
type textarea "**"
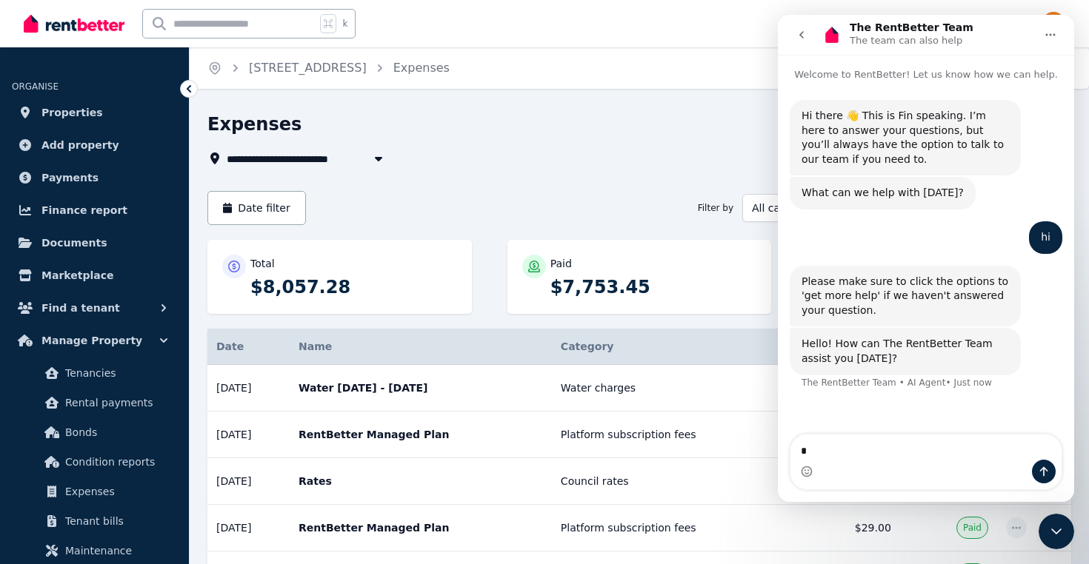
type textarea "**"
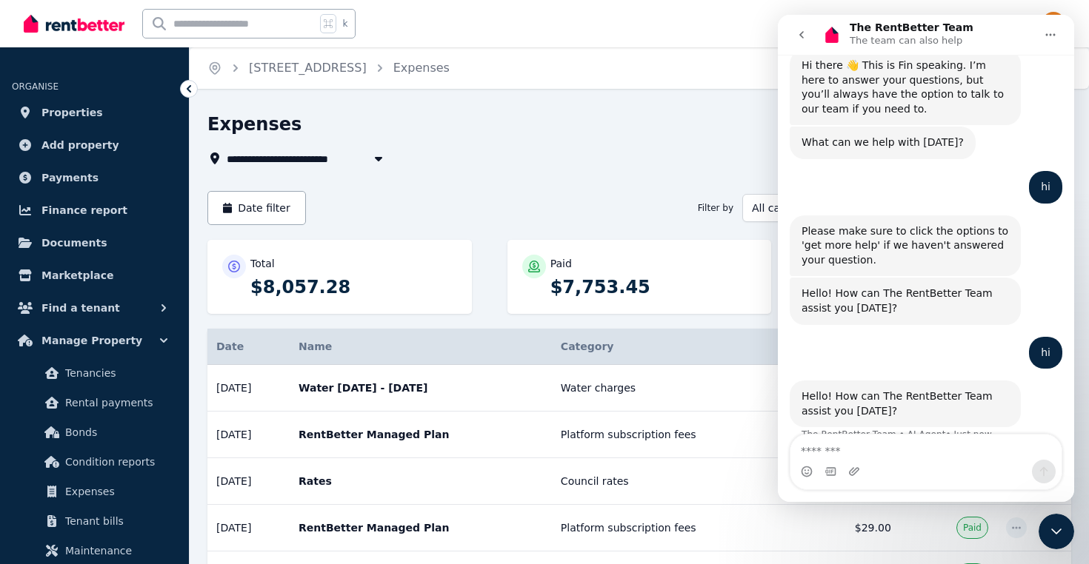
scroll to position [74, 0]
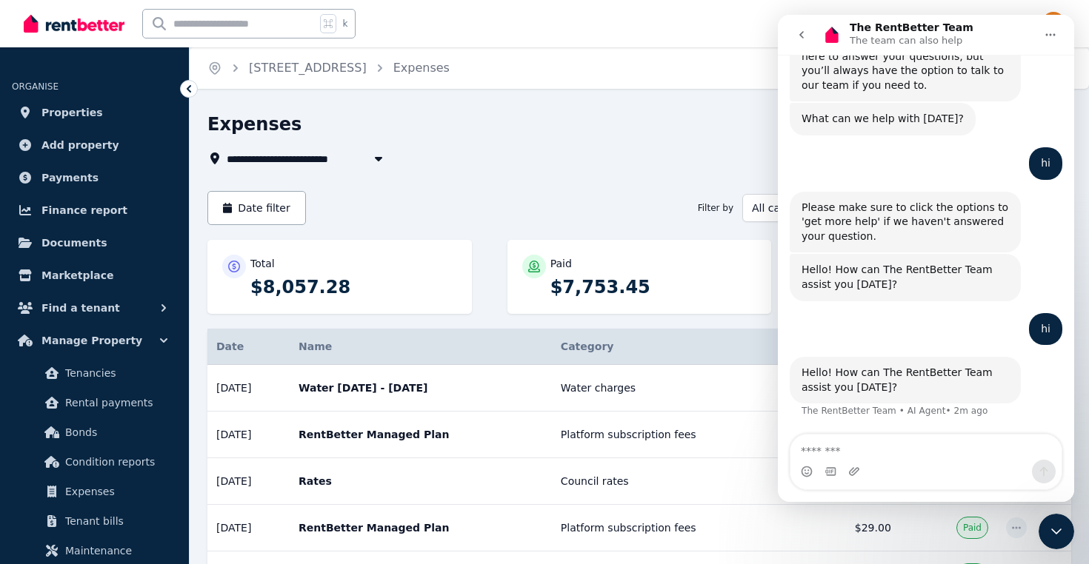
click at [408, 121] on div "Expenses" at bounding box center [564, 127] width 715 height 28
click at [820, 452] on textarea "Message…" at bounding box center [925, 447] width 271 height 25
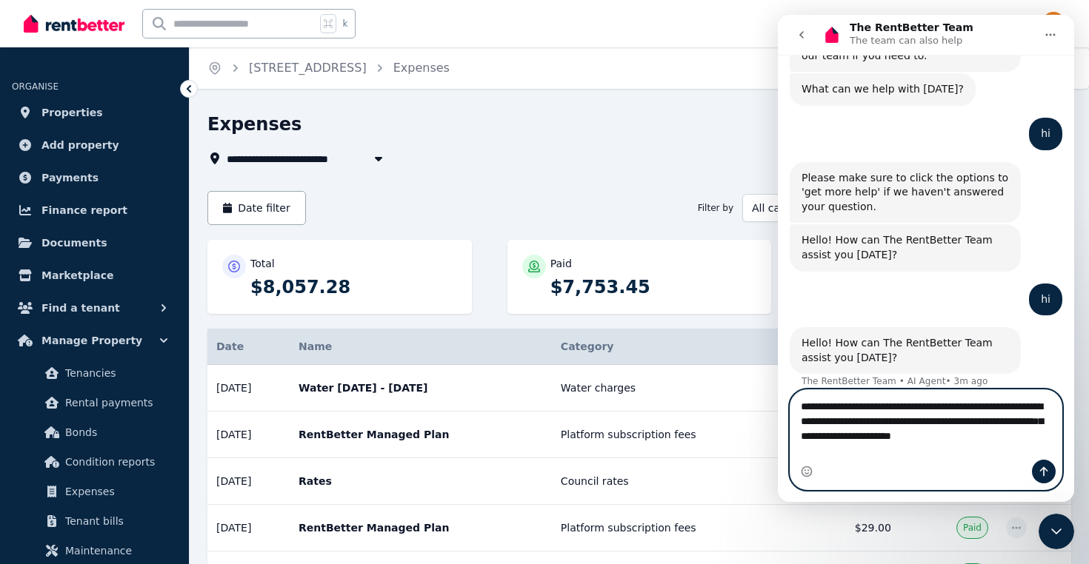
scroll to position [118, 0]
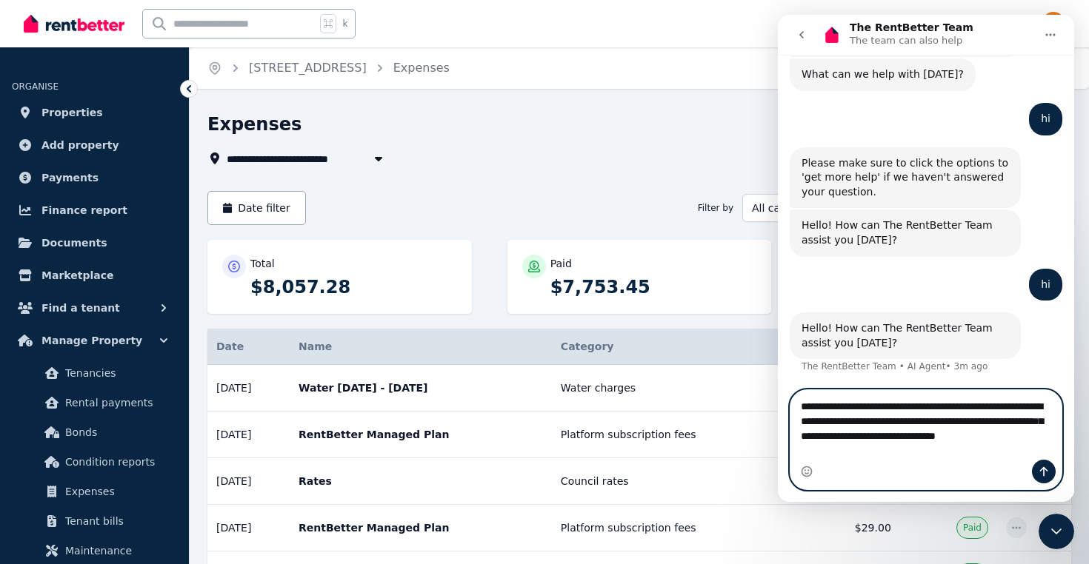
type textarea "**********"
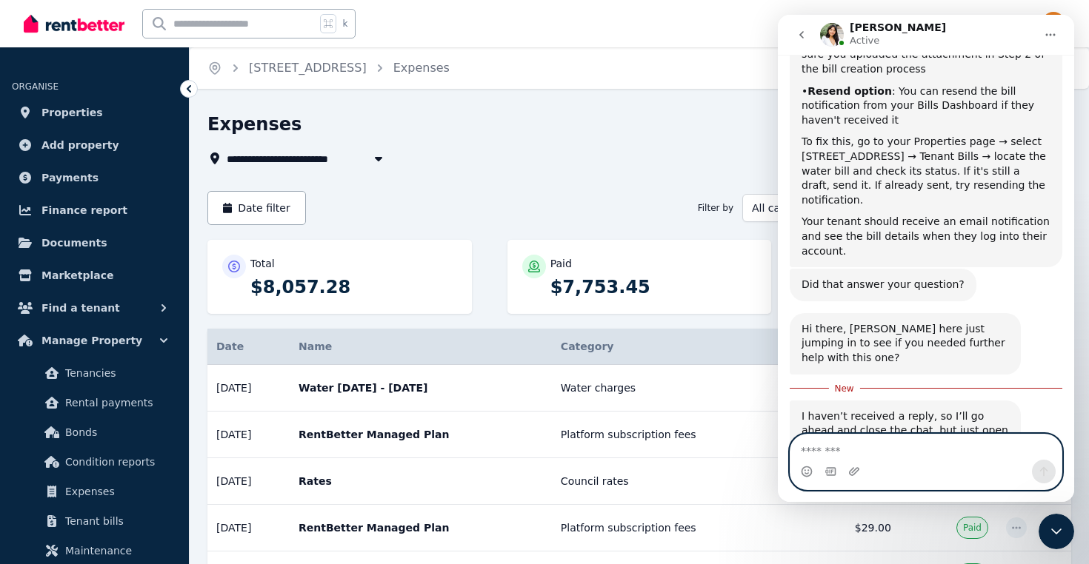
scroll to position [780, 0]
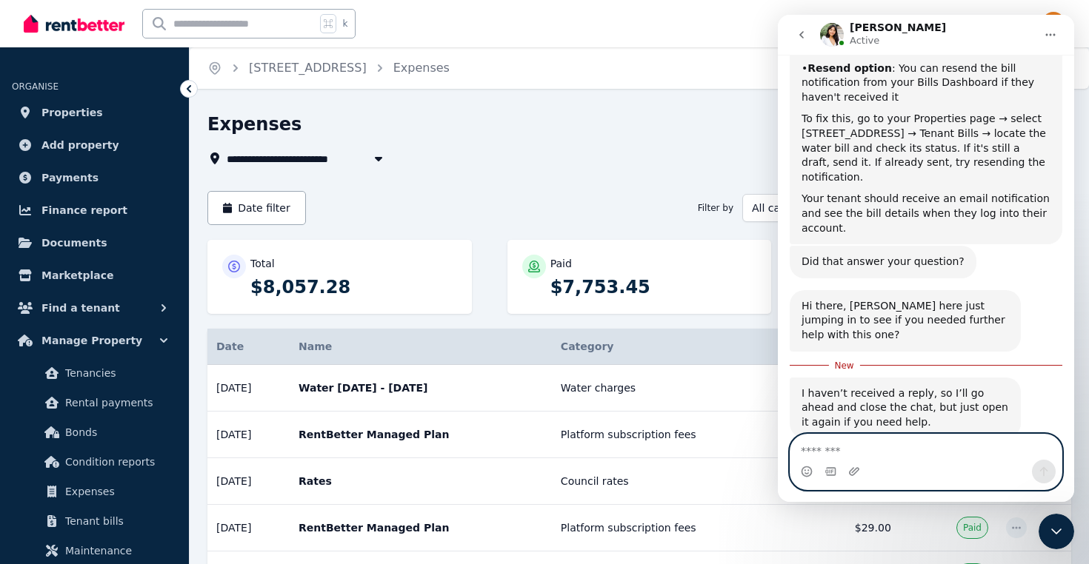
click at [864, 452] on textarea "Message…" at bounding box center [925, 447] width 271 height 25
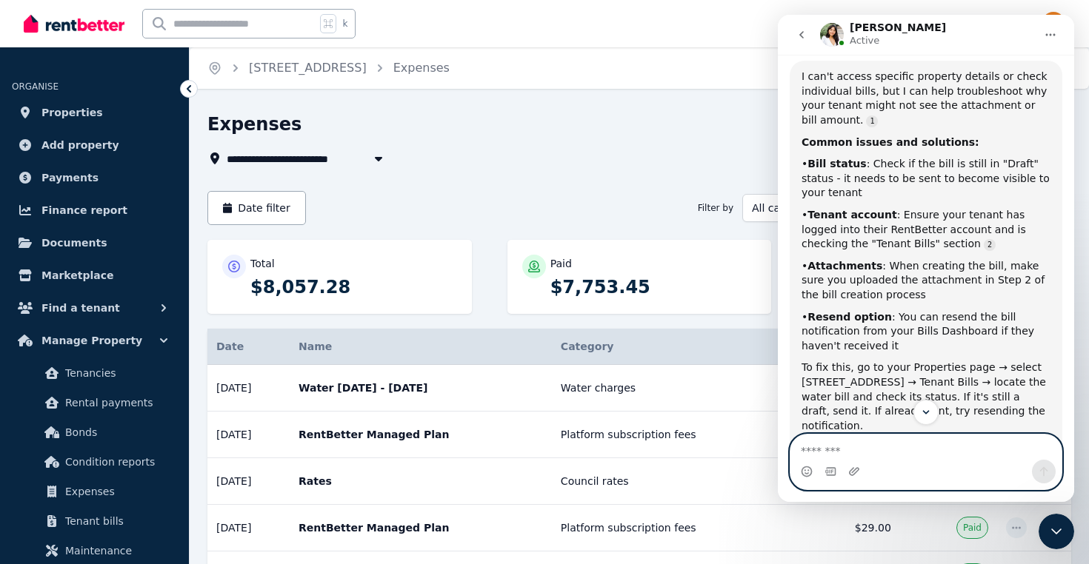
scroll to position [530, 0]
click at [633, 187] on div "**********" at bounding box center [638, 569] width 863 height 912
click at [1058, 25] on button "Home" at bounding box center [1050, 35] width 28 height 28
click at [914, 455] on textarea "Message…" at bounding box center [925, 447] width 271 height 25
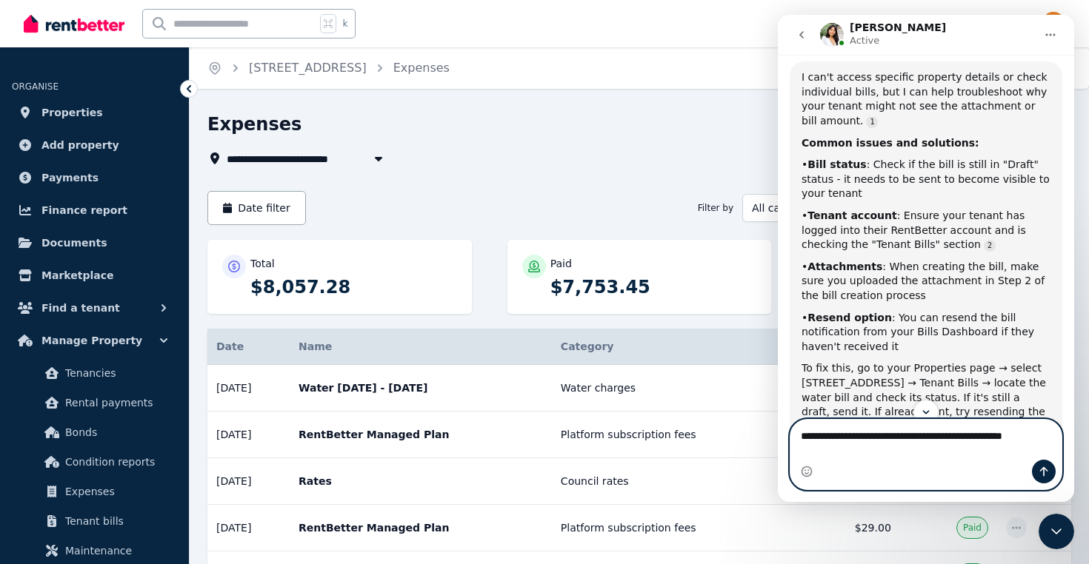
type textarea "**********"
click at [1050, 464] on button "Send a message…" at bounding box center [1044, 472] width 24 height 24
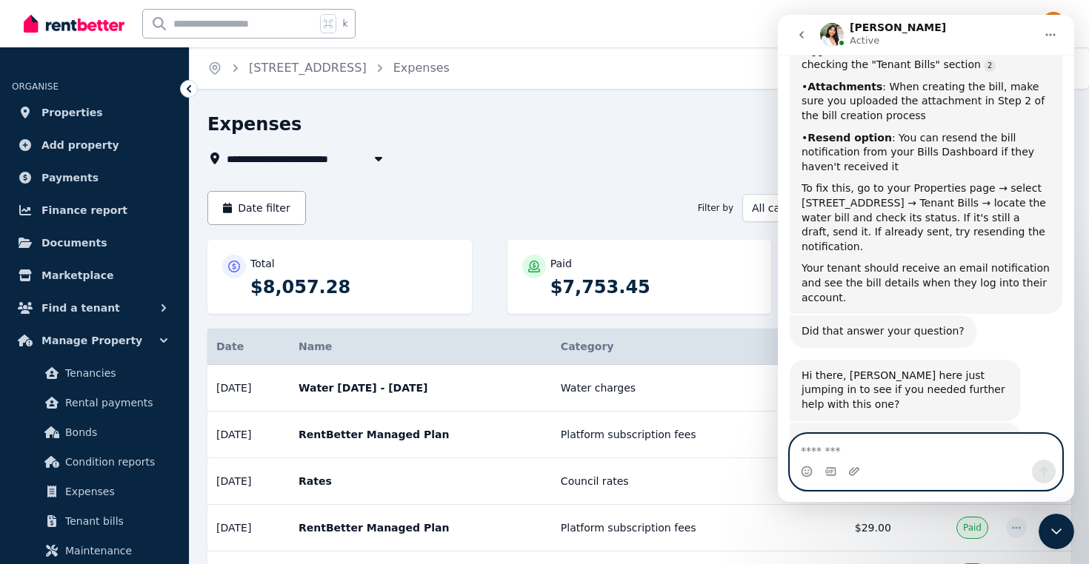
scroll to position [814, 0]
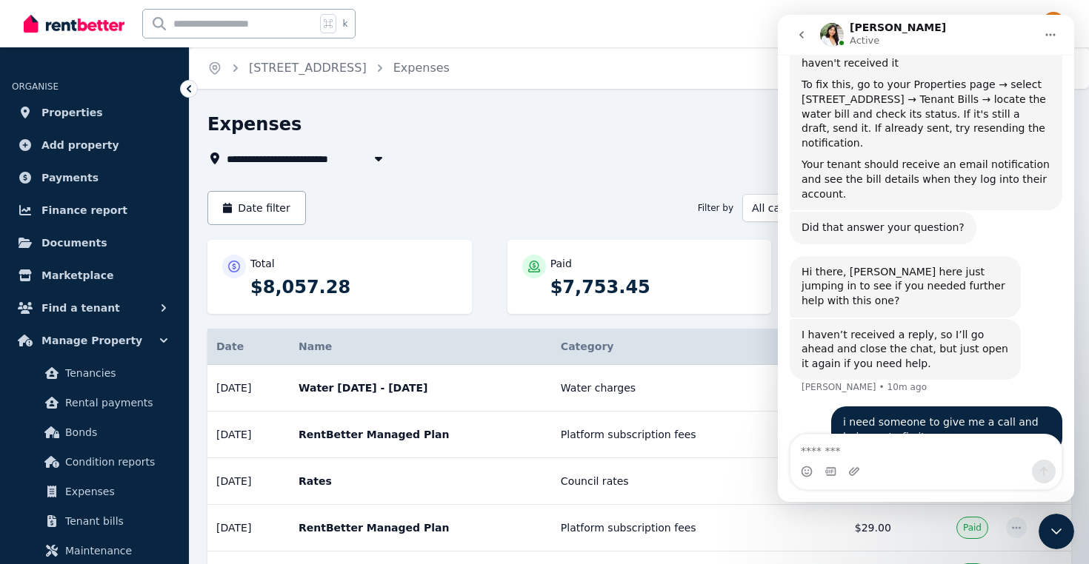
click at [636, 186] on div "**********" at bounding box center [638, 569] width 863 height 912
click at [1055, 30] on icon "Home" at bounding box center [1050, 35] width 12 height 12
click at [1060, 537] on icon "Close Intercom Messenger" at bounding box center [1056, 532] width 18 height 18
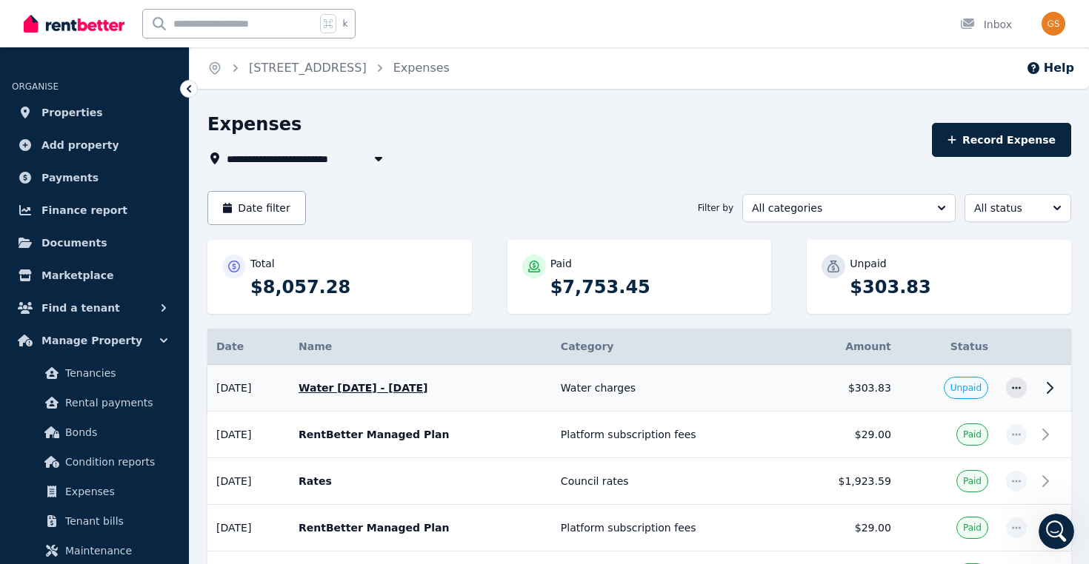
click at [1045, 390] on icon at bounding box center [1049, 388] width 18 height 18
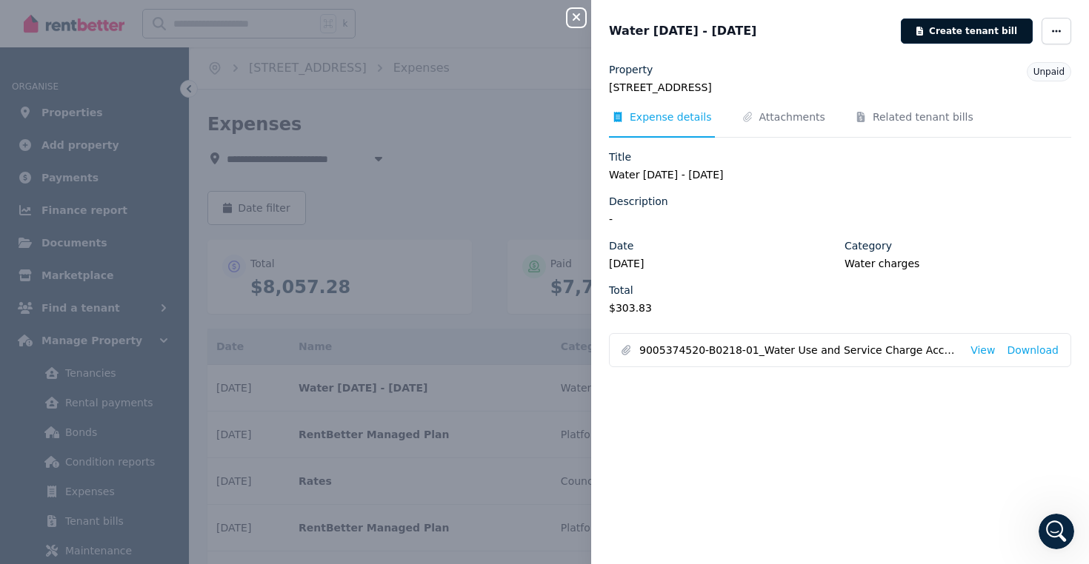
click at [1009, 33] on button "Create tenant bill" at bounding box center [967, 31] width 132 height 25
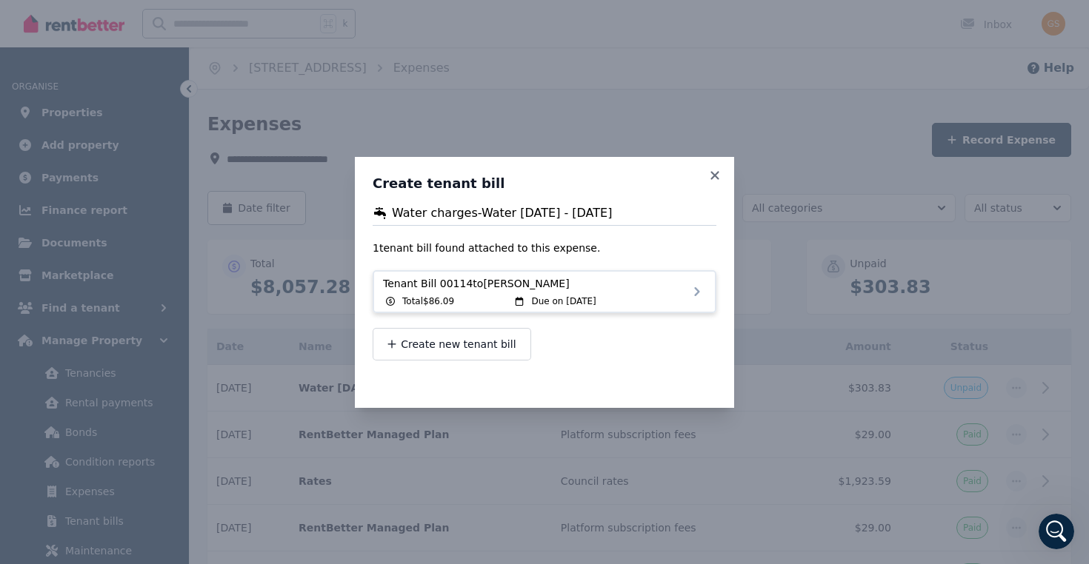
click at [558, 287] on span "Tenant Bill 00114 to [PERSON_NAME]" at bounding box center [544, 283] width 323 height 15
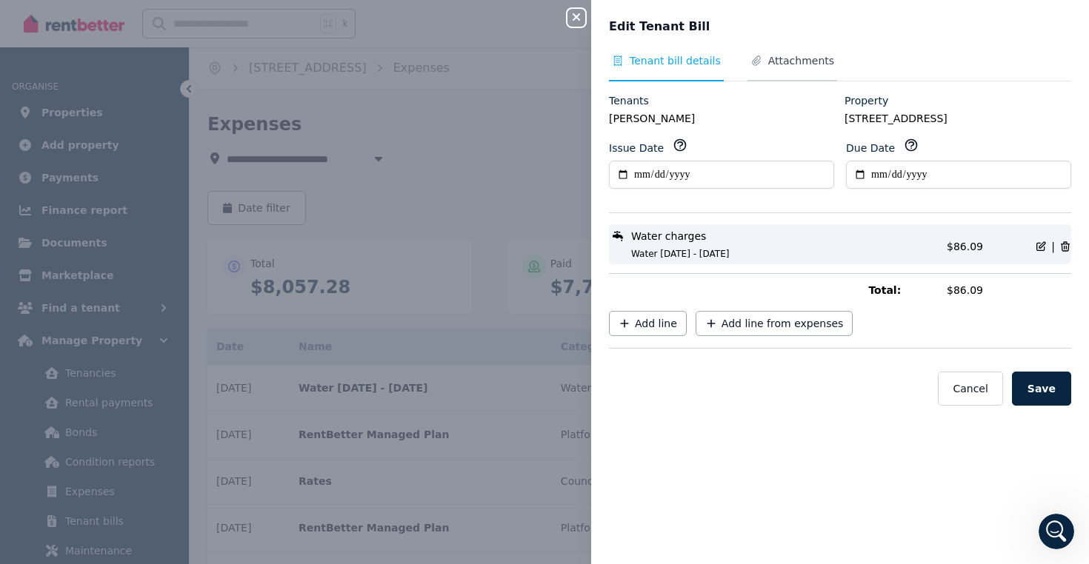
click at [803, 73] on span "Attachments" at bounding box center [792, 67] width 90 height 28
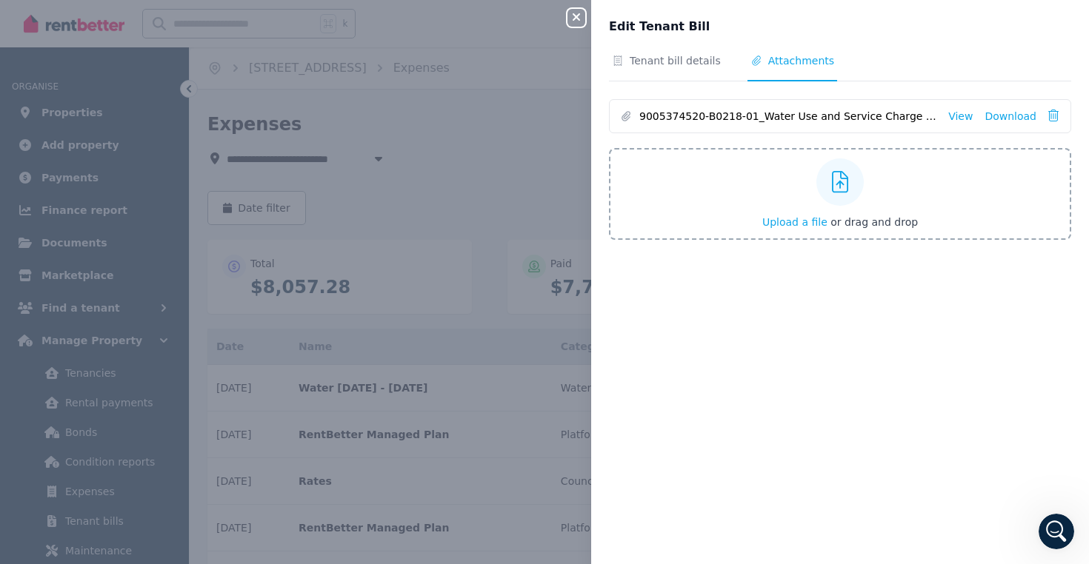
click at [567, 16] on icon "button" at bounding box center [576, 17] width 18 height 12
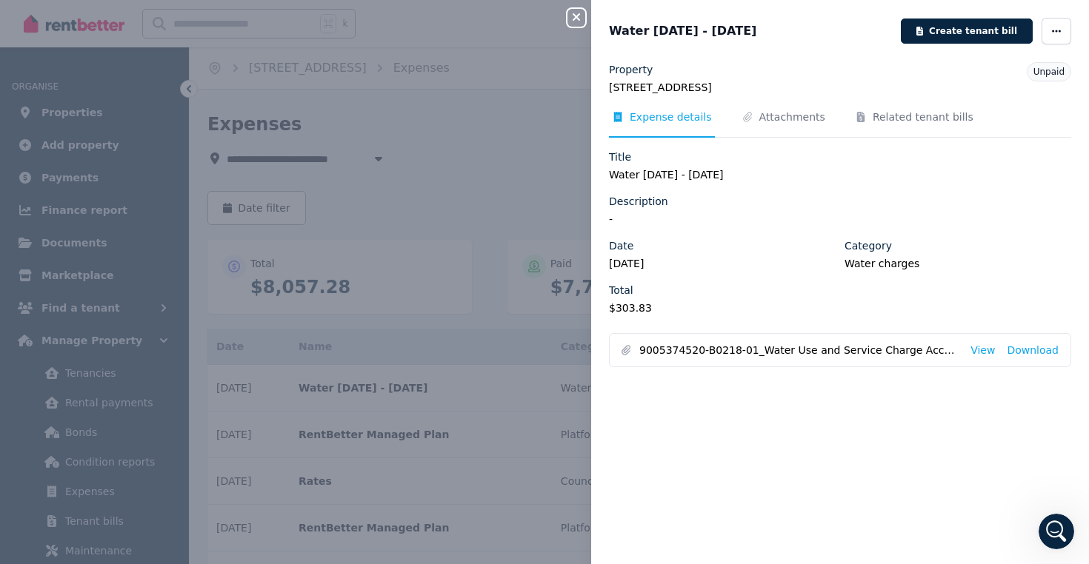
click at [578, 24] on button "Close panel" at bounding box center [576, 18] width 18 height 18
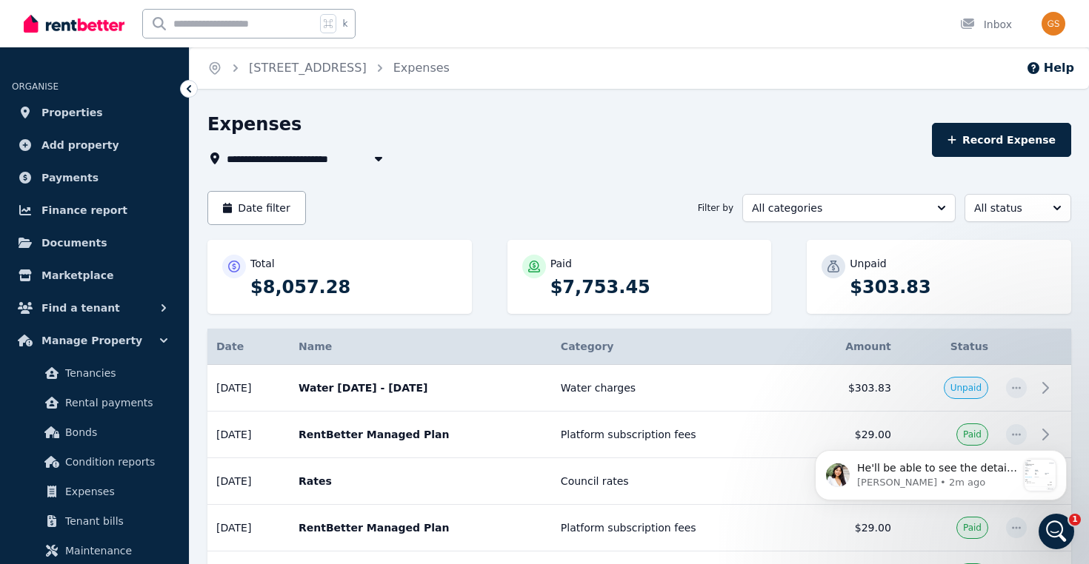
scroll to position [1227, 0]
click at [1055, 541] on icon "Open Intercom Messenger" at bounding box center [1056, 532] width 24 height 24
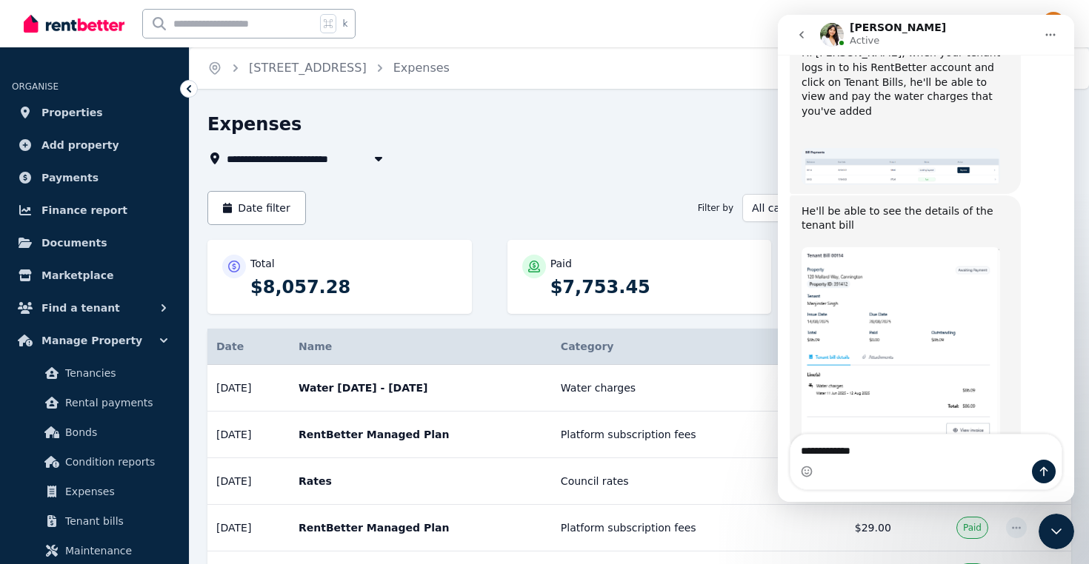
type textarea "**********"
click at [1048, 478] on button "Send a message…" at bounding box center [1044, 472] width 24 height 24
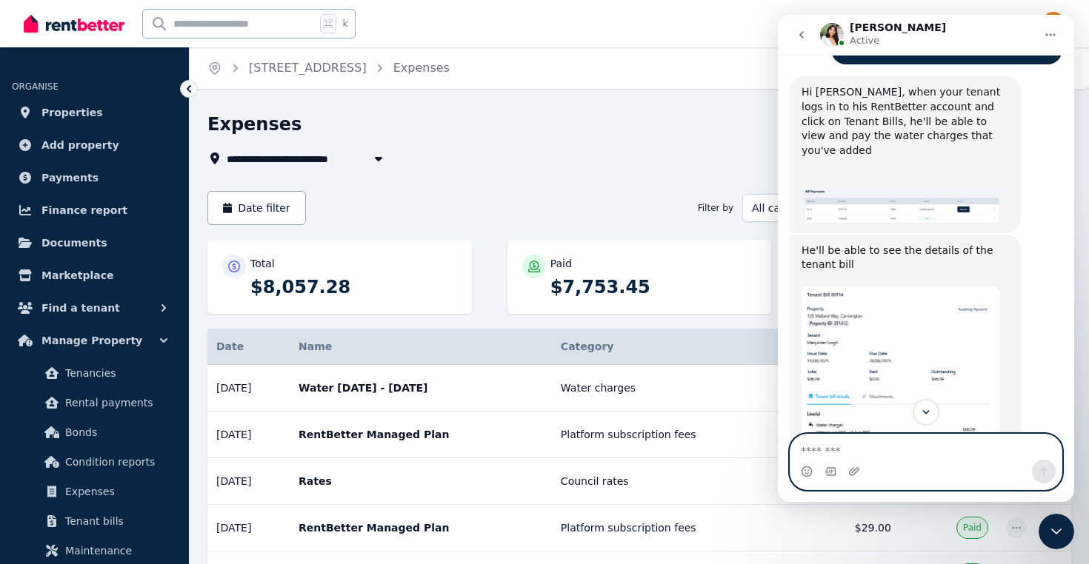
scroll to position [1188, 0]
click at [896, 345] on img "Rochelle says…" at bounding box center [900, 385] width 198 height 197
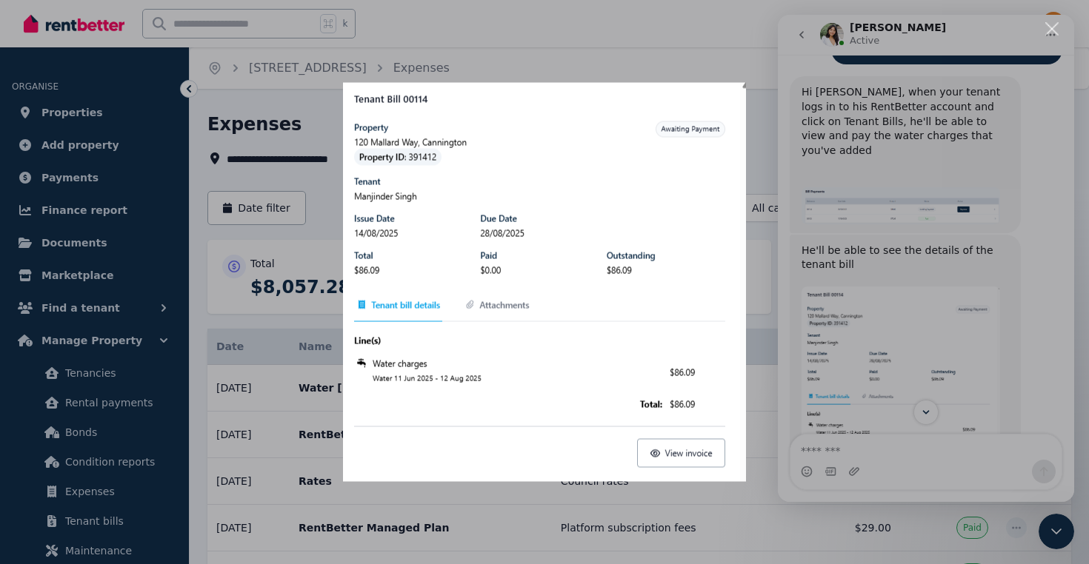
click at [620, 33] on div "Intercom messenger" at bounding box center [544, 282] width 1089 height 564
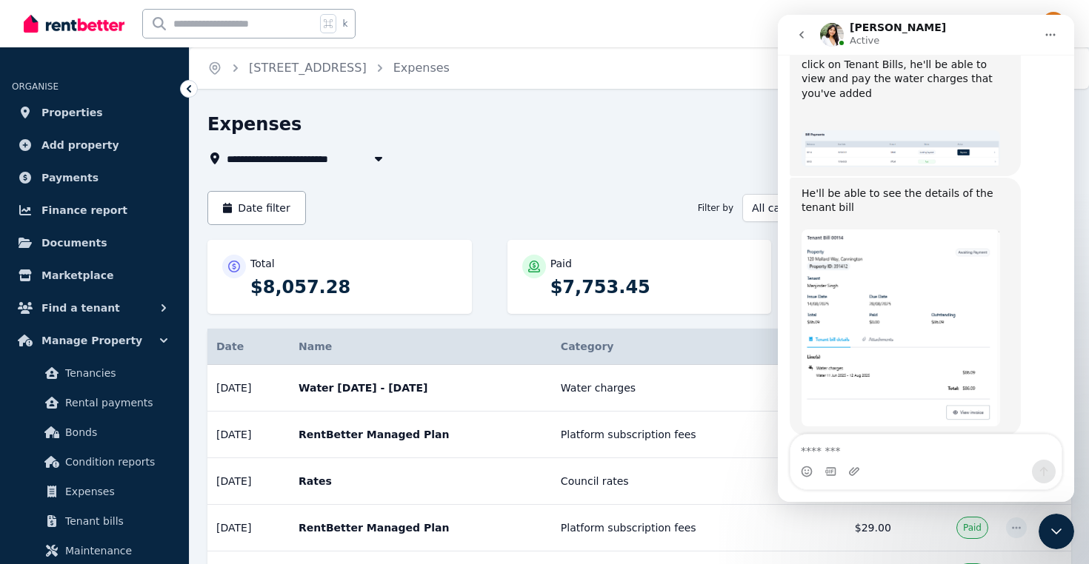
scroll to position [1272, 0]
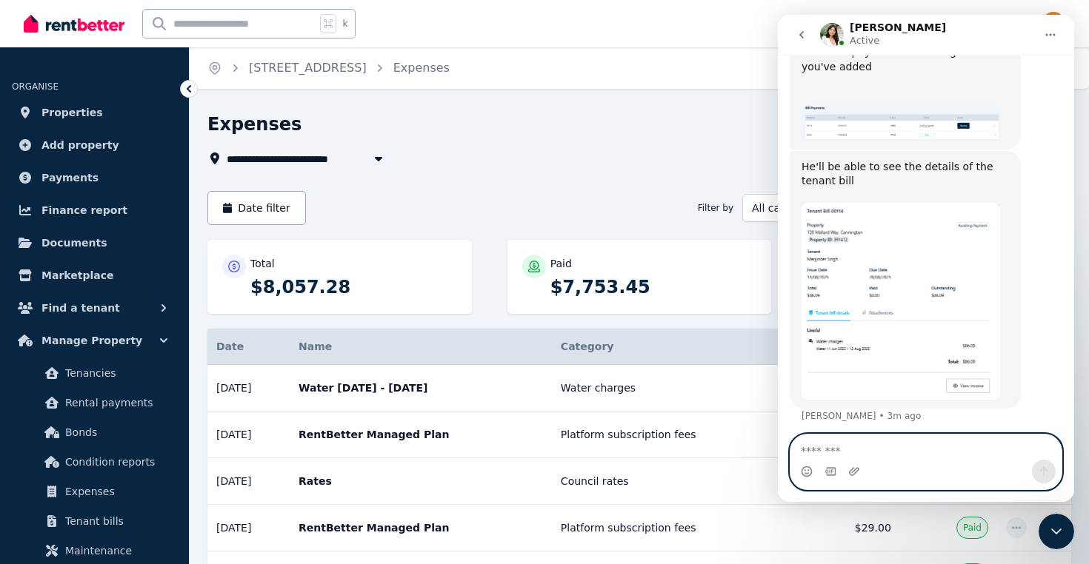
click at [897, 451] on textarea "Message…" at bounding box center [925, 447] width 271 height 25
type textarea "**********"
click at [1049, 477] on button "Send a message…" at bounding box center [1044, 472] width 24 height 24
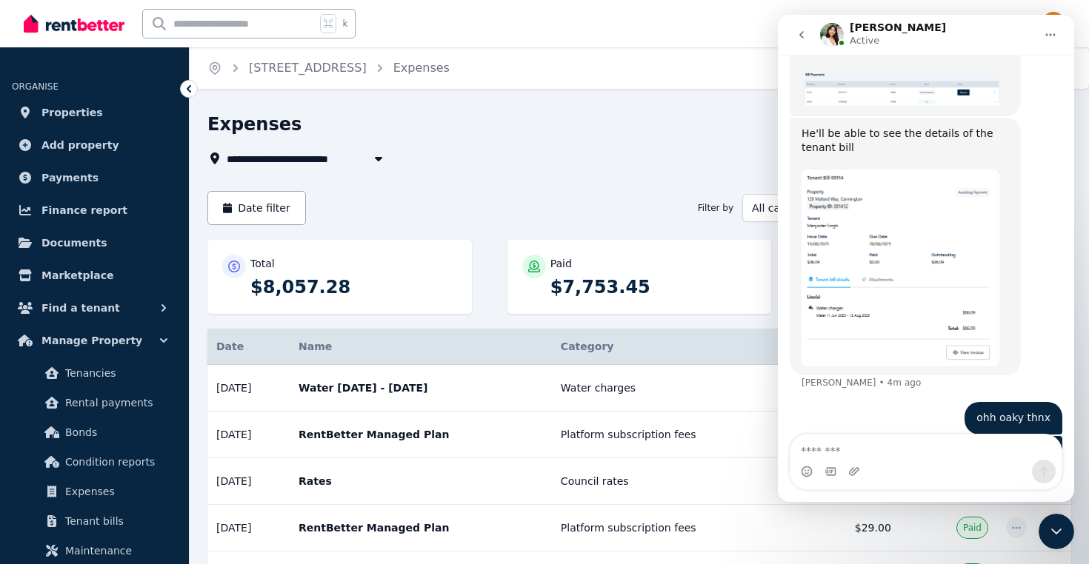
click at [680, 279] on p "$7,753.45" at bounding box center [653, 287] width 207 height 24
click at [643, 161] on div "**********" at bounding box center [564, 159] width 715 height 18
click at [442, 141] on div "**********" at bounding box center [564, 140] width 715 height 55
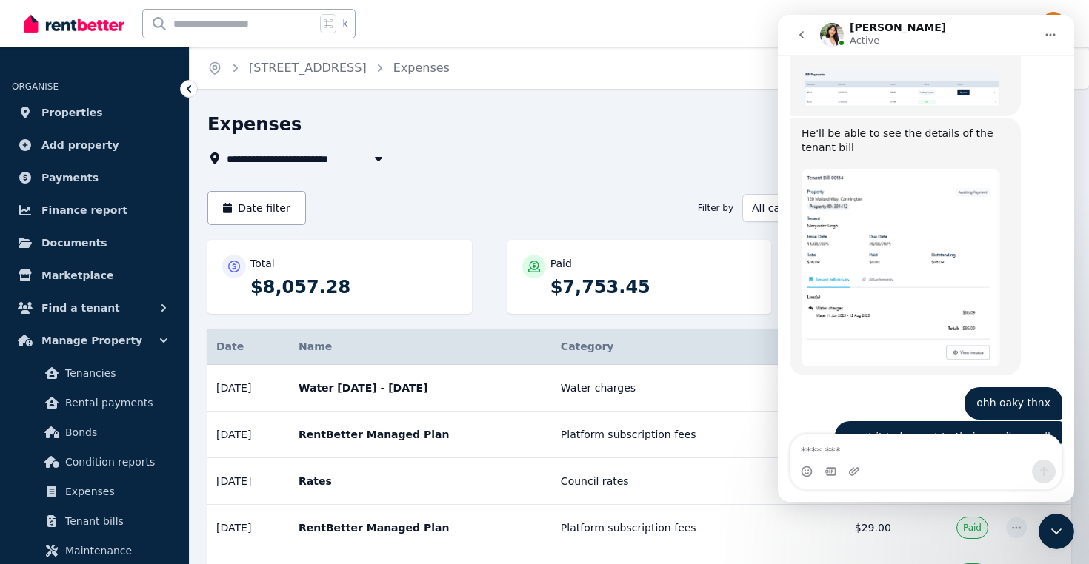
scroll to position [1364, 0]
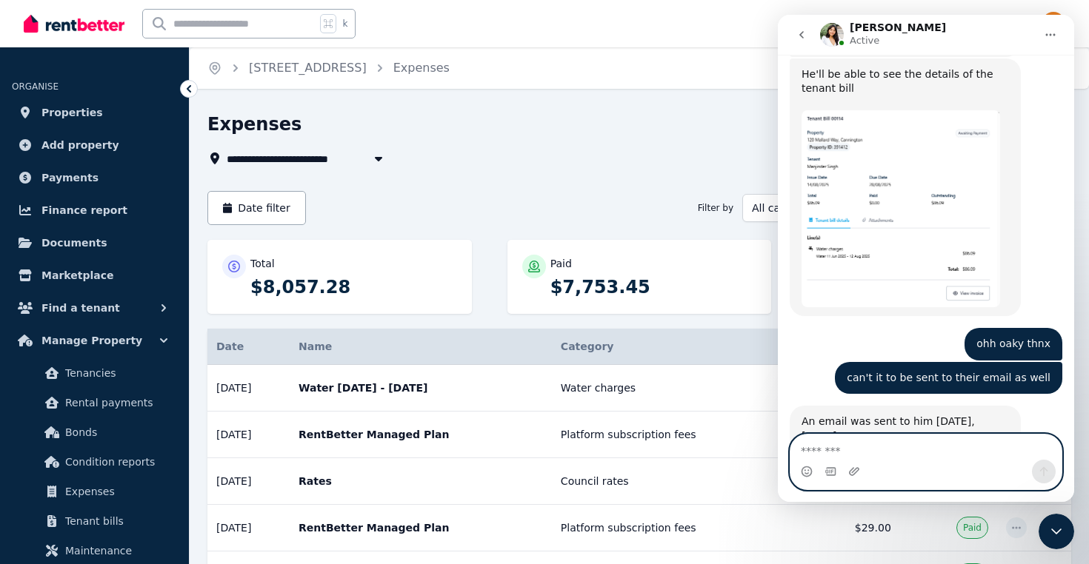
click at [861, 453] on textarea "Message…" at bounding box center [925, 447] width 271 height 25
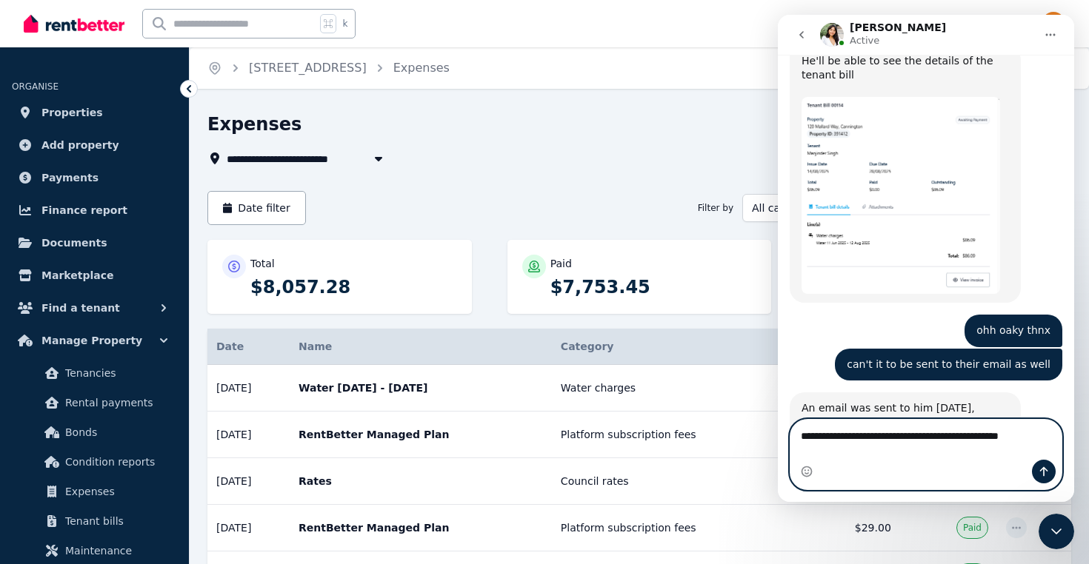
scroll to position [1379, 0]
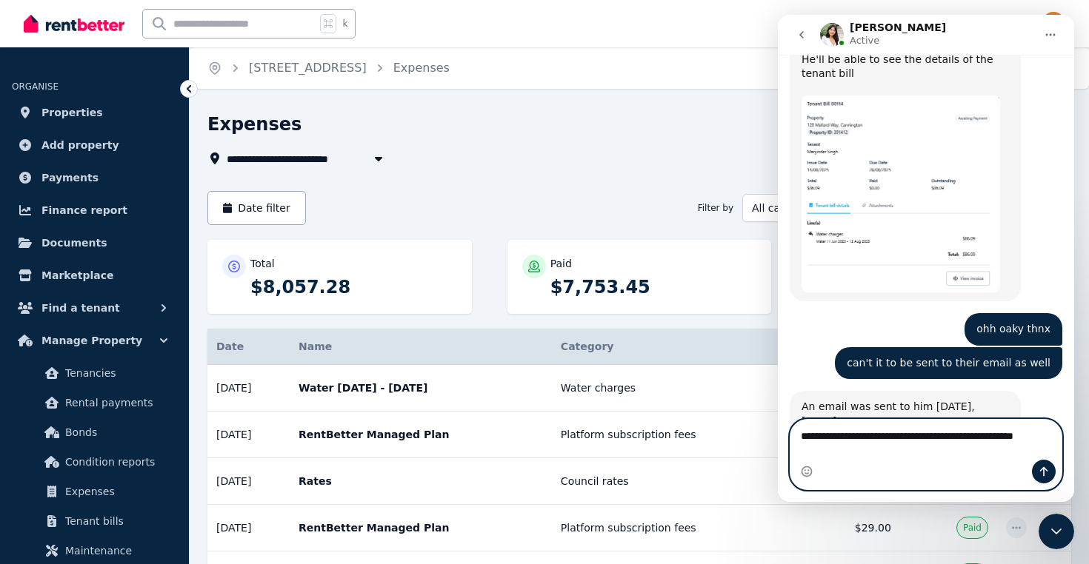
type textarea "**********"
click at [1049, 471] on button "Send a message…" at bounding box center [1044, 472] width 24 height 24
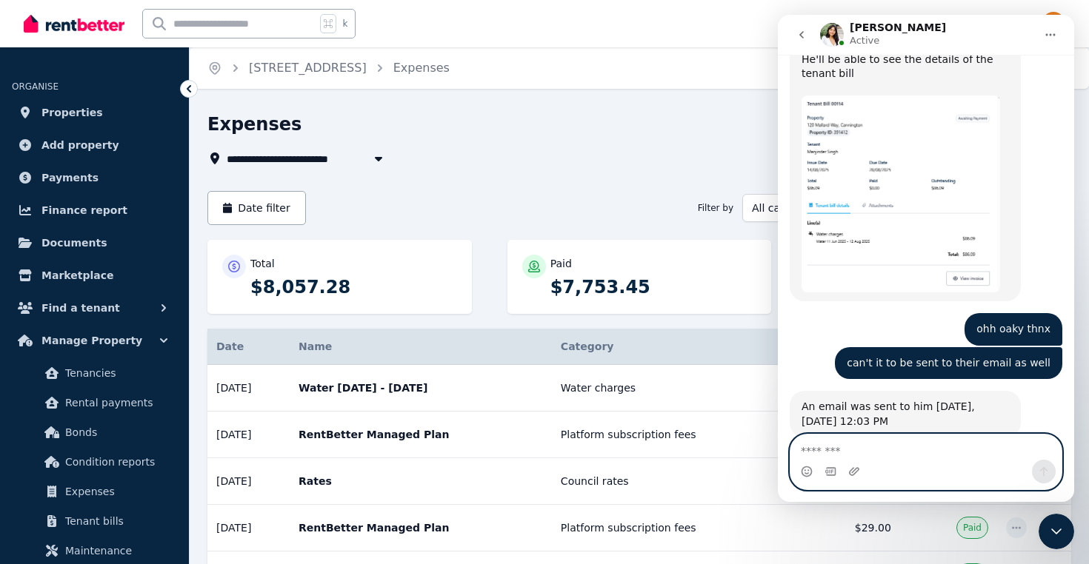
scroll to position [1423, 0]
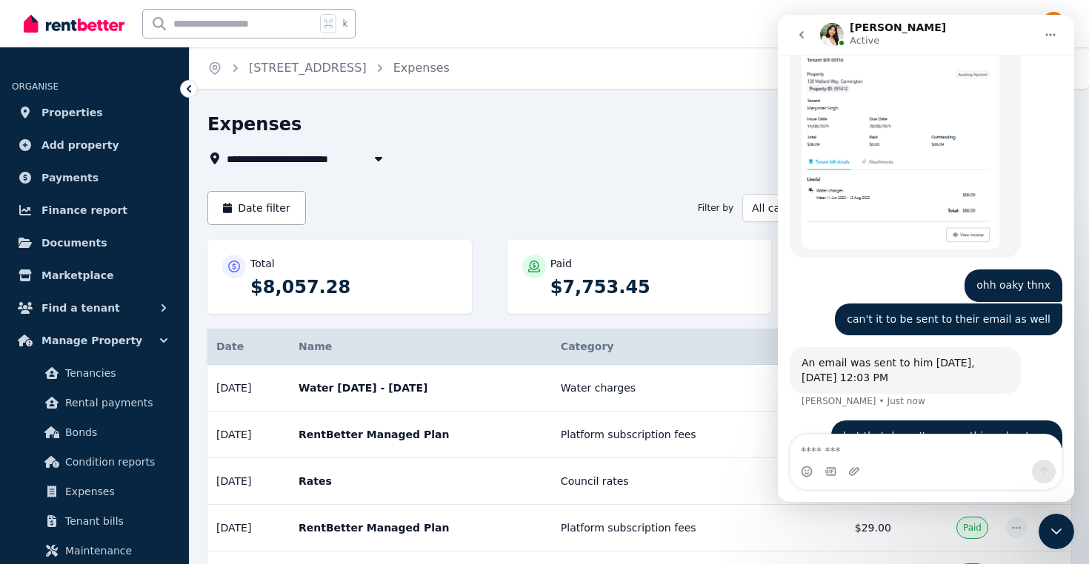
click at [1053, 526] on icon "Close Intercom Messenger" at bounding box center [1056, 532] width 18 height 18
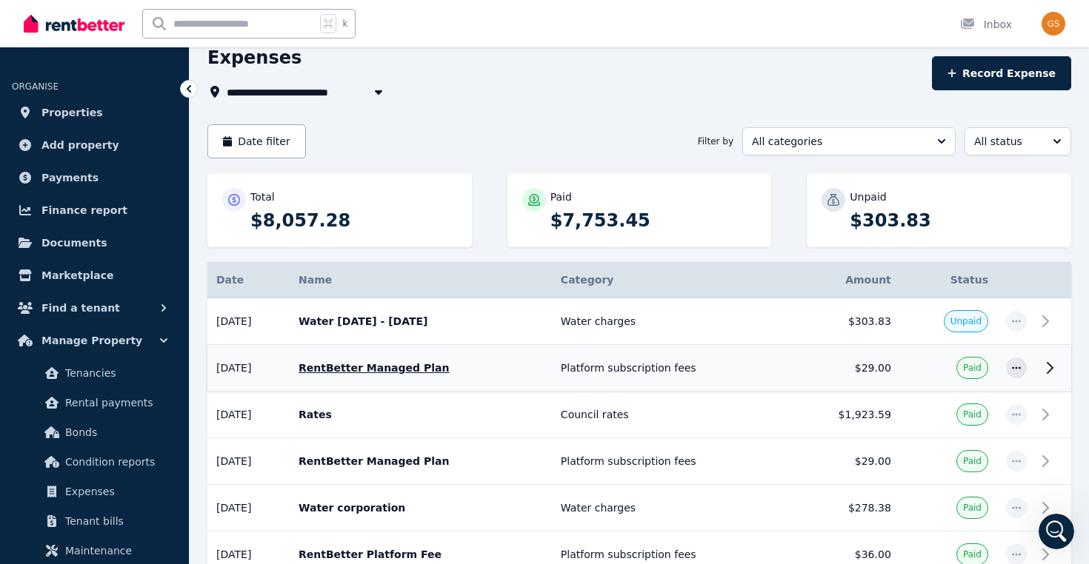
scroll to position [0, 0]
